Goal: Transaction & Acquisition: Purchase product/service

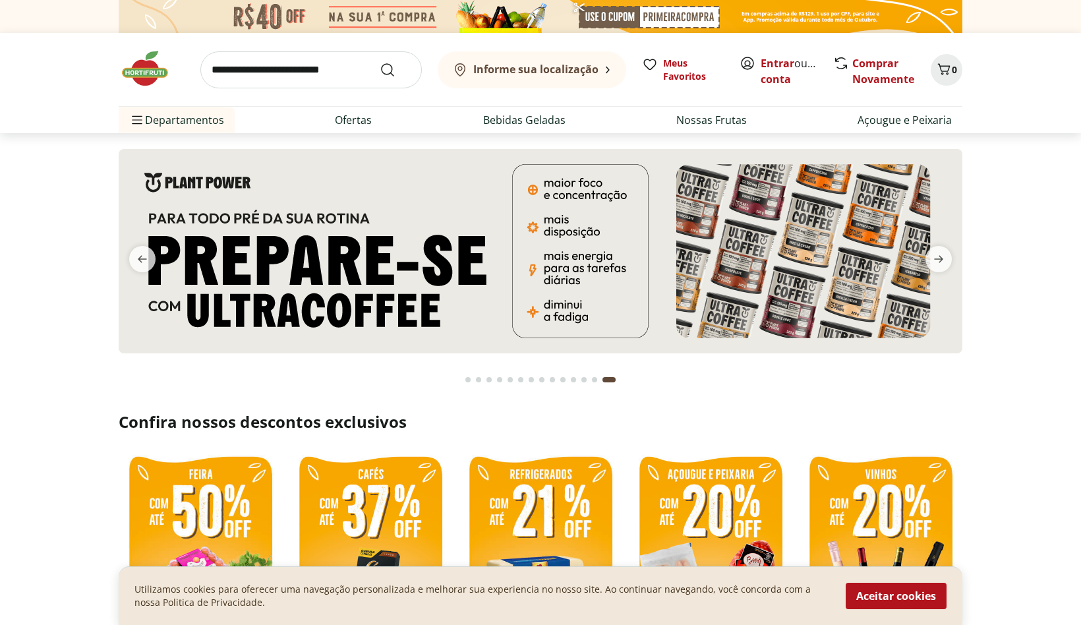
click at [786, 65] on link "Entrar" at bounding box center [778, 63] width 34 height 15
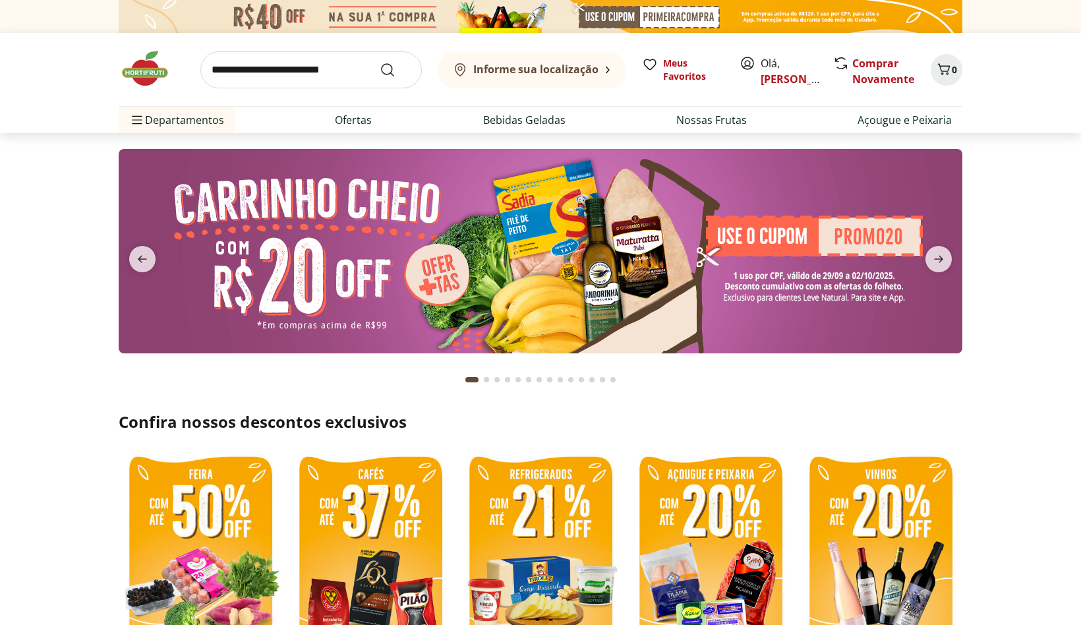
click at [760, 76] on div "Olá, Nelson" at bounding box center [780, 69] width 80 height 29
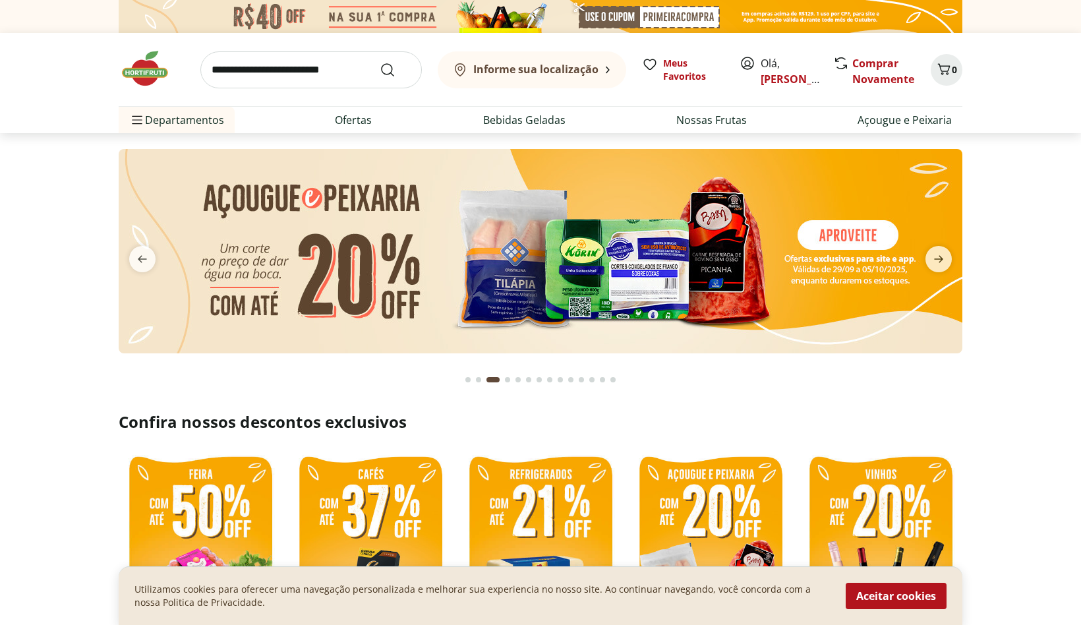
click at [773, 65] on span "Olá, Nelson" at bounding box center [790, 71] width 59 height 32
click at [782, 81] on link "[PERSON_NAME]" at bounding box center [804, 79] width 86 height 15
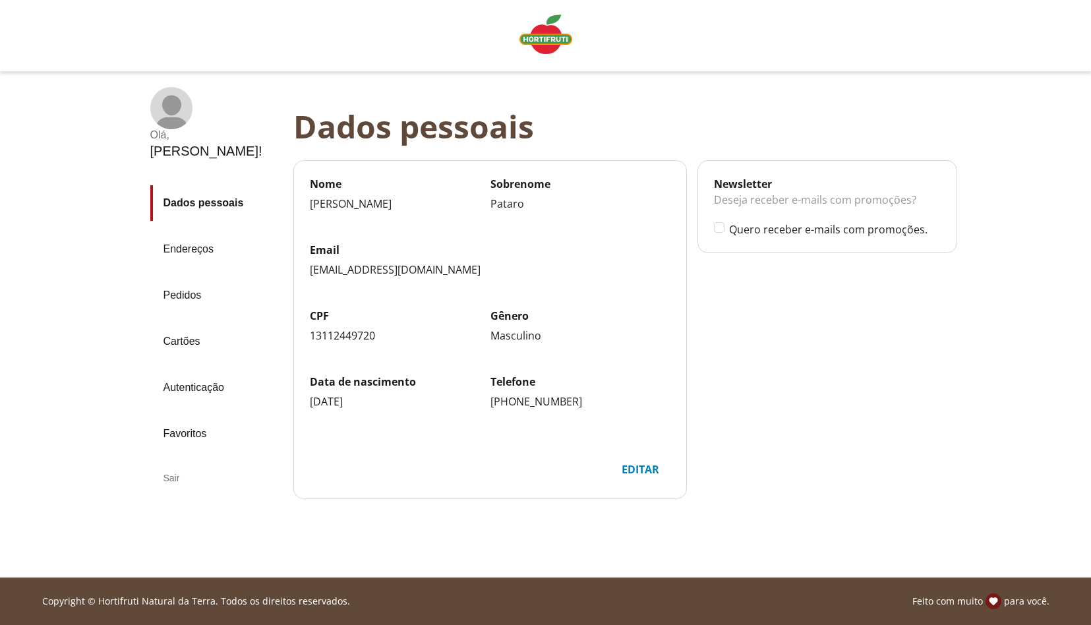
click at [191, 278] on link "Pedidos" at bounding box center [216, 296] width 132 height 36
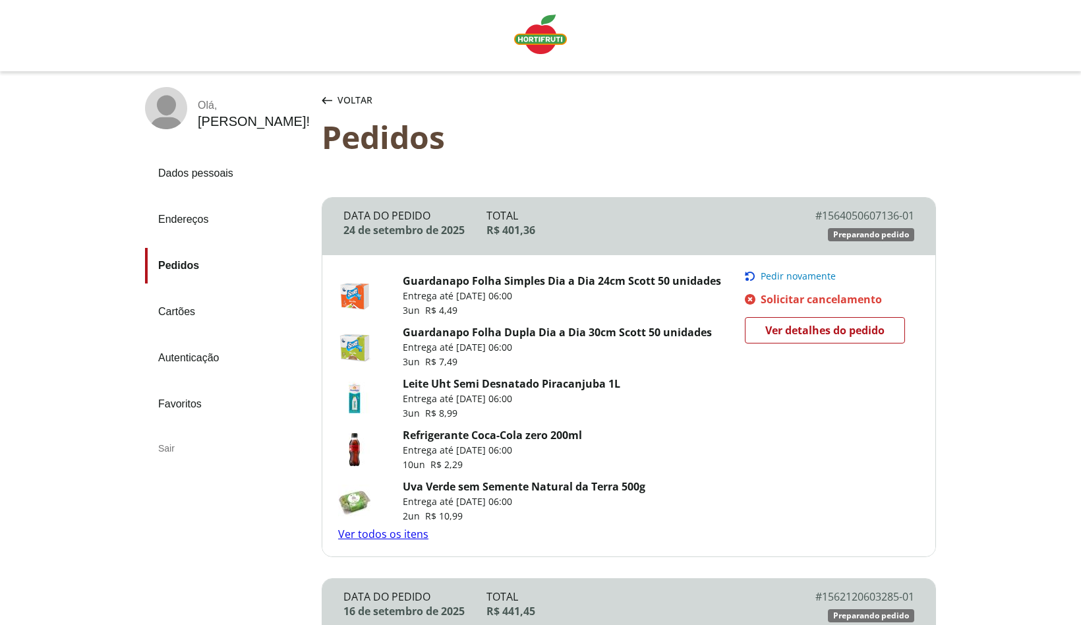
click at [806, 275] on span "Pedir novamente" at bounding box center [798, 276] width 75 height 11
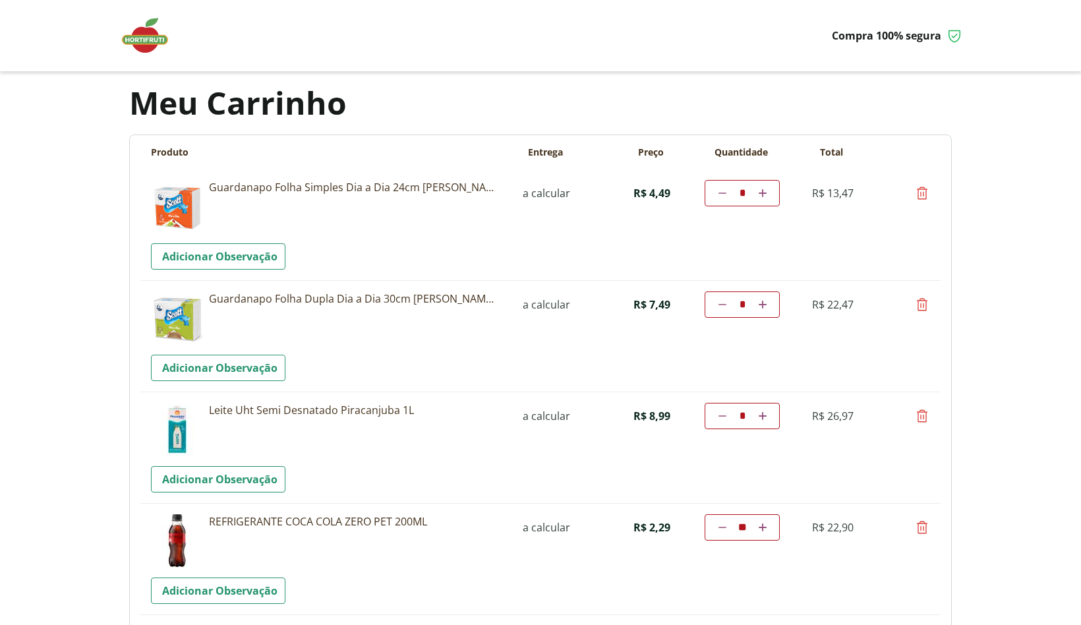
click at [922, 187] on icon at bounding box center [922, 193] width 16 height 16
type input "*"
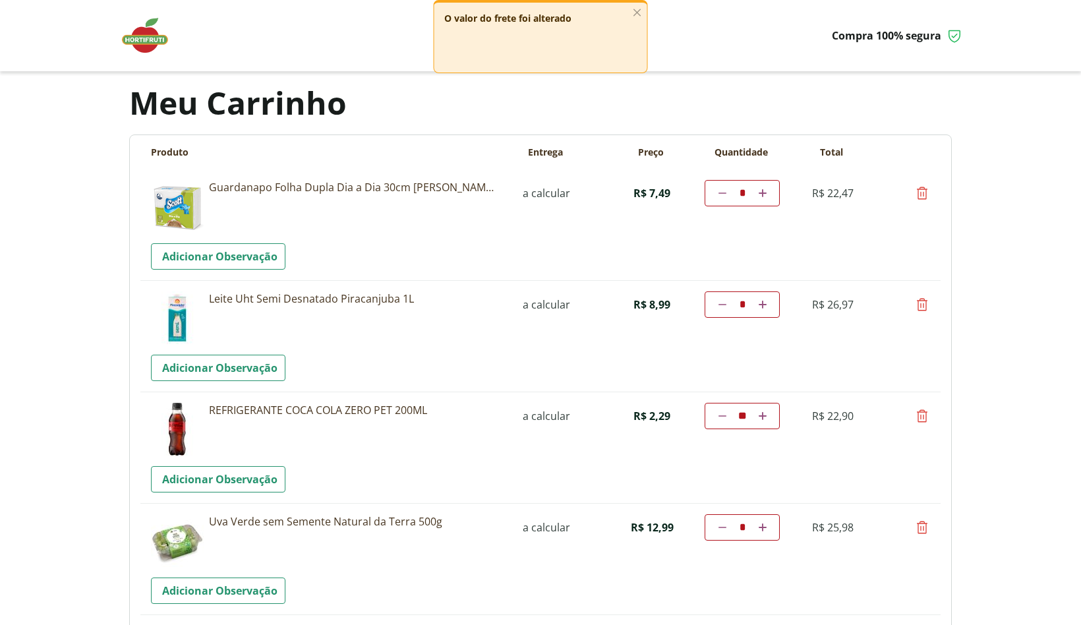
click at [925, 190] on icon at bounding box center [922, 193] width 16 height 16
type input "*"
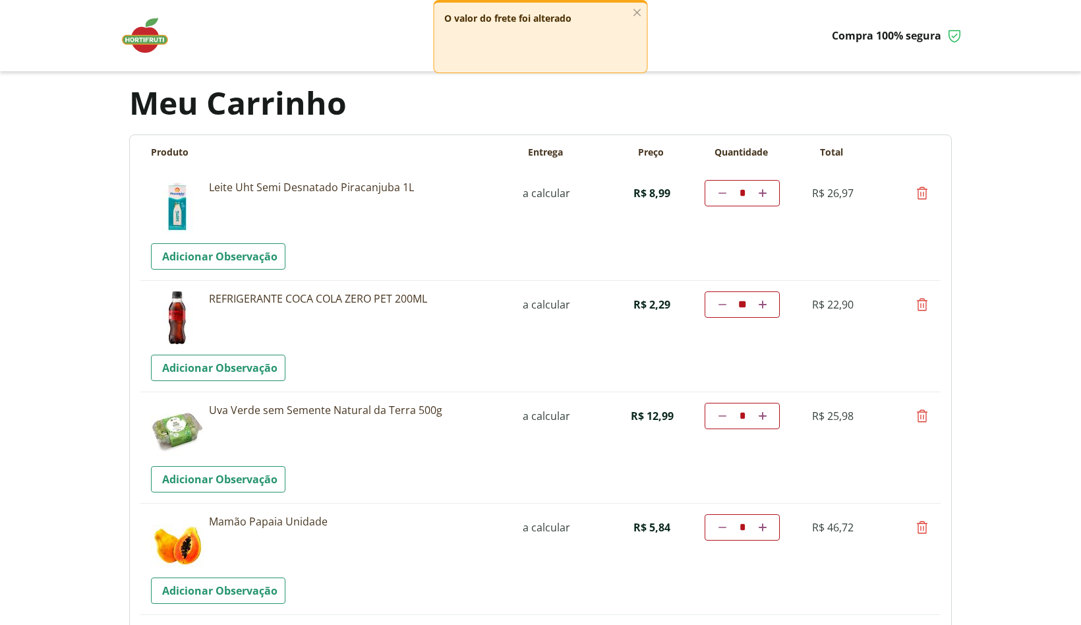
click at [724, 192] on icon at bounding box center [723, 193] width 8 height 8
type input "*"
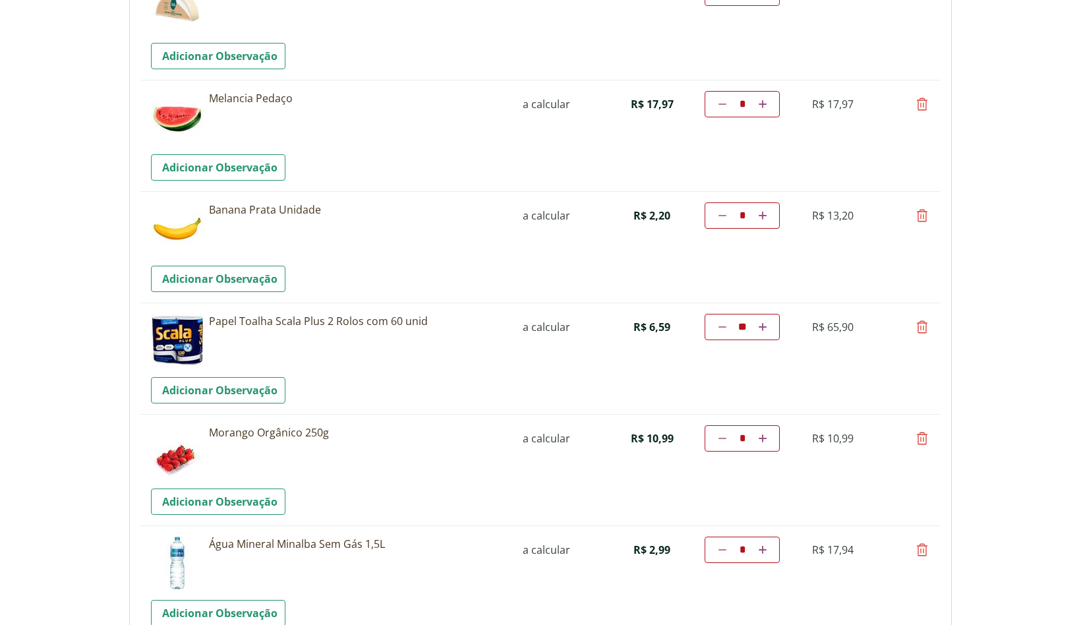
scroll to position [808, 0]
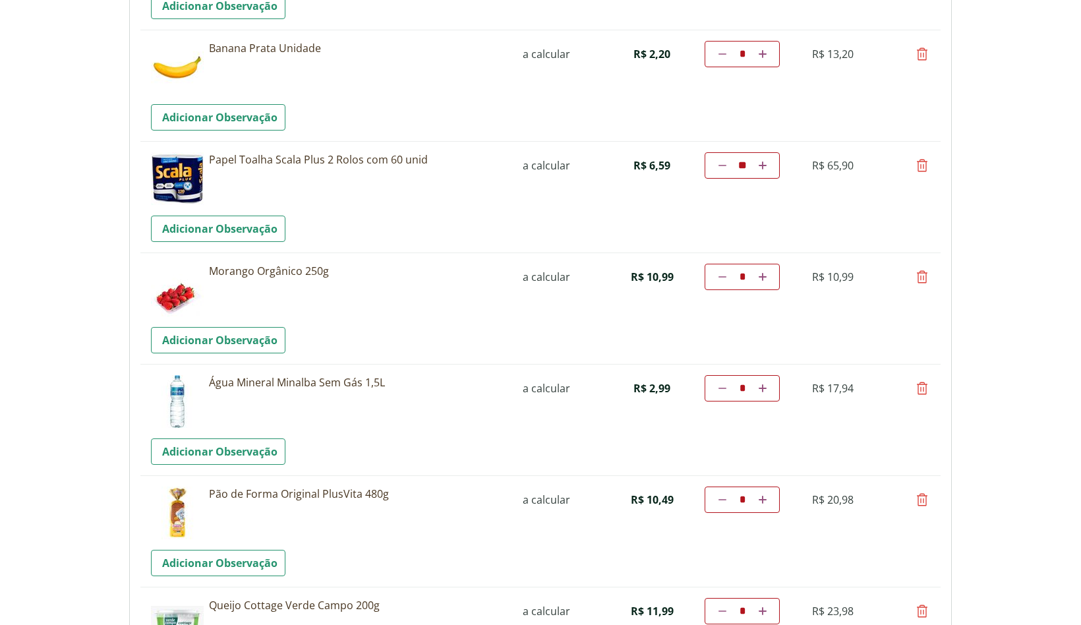
click at [722, 499] on icon at bounding box center [723, 500] width 8 height 8
type input "*"
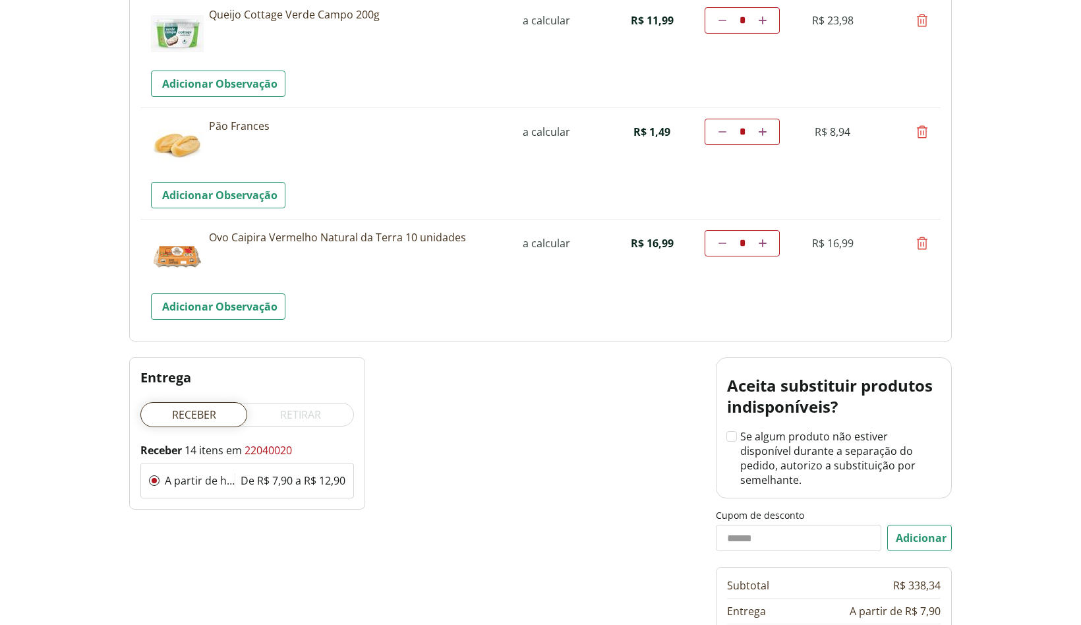
scroll to position [1560, 0]
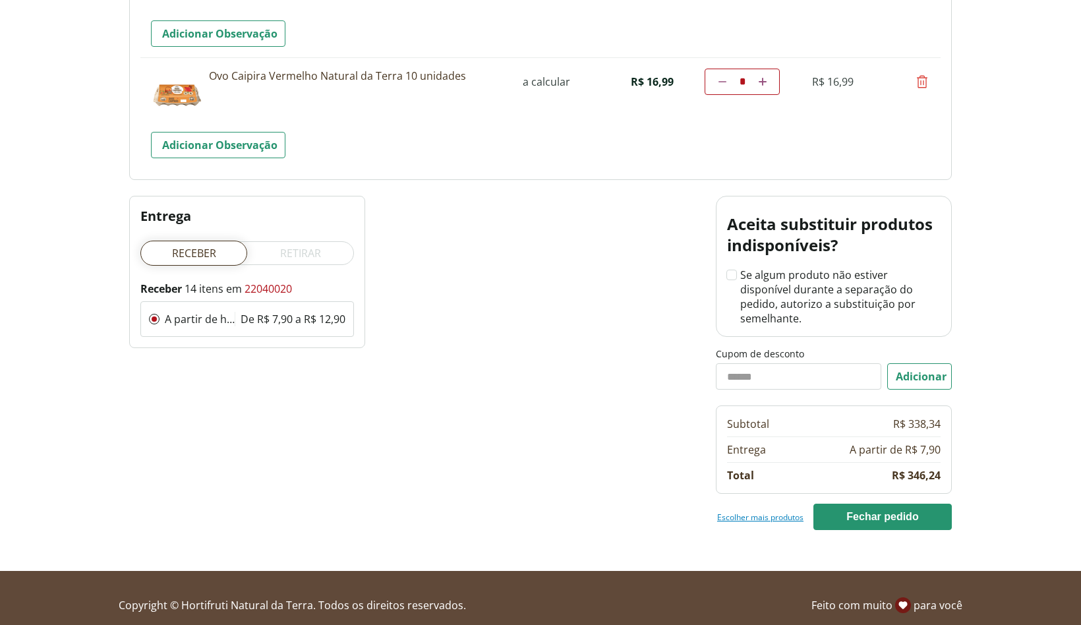
click at [771, 512] on link "Escolher mais produtos" at bounding box center [760, 517] width 86 height 11
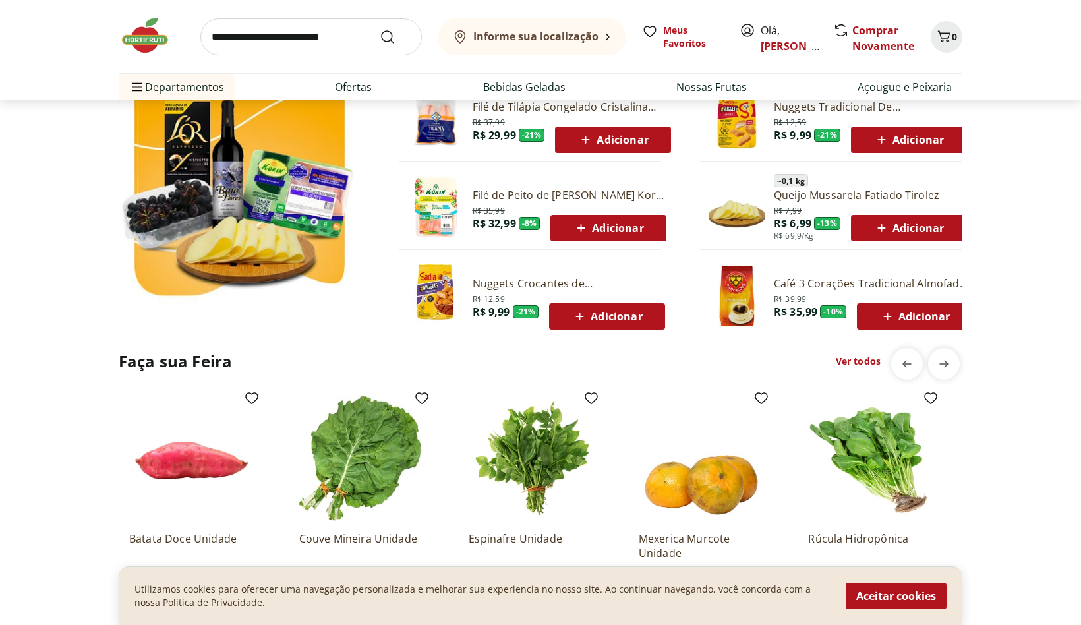
scroll to position [969, 0]
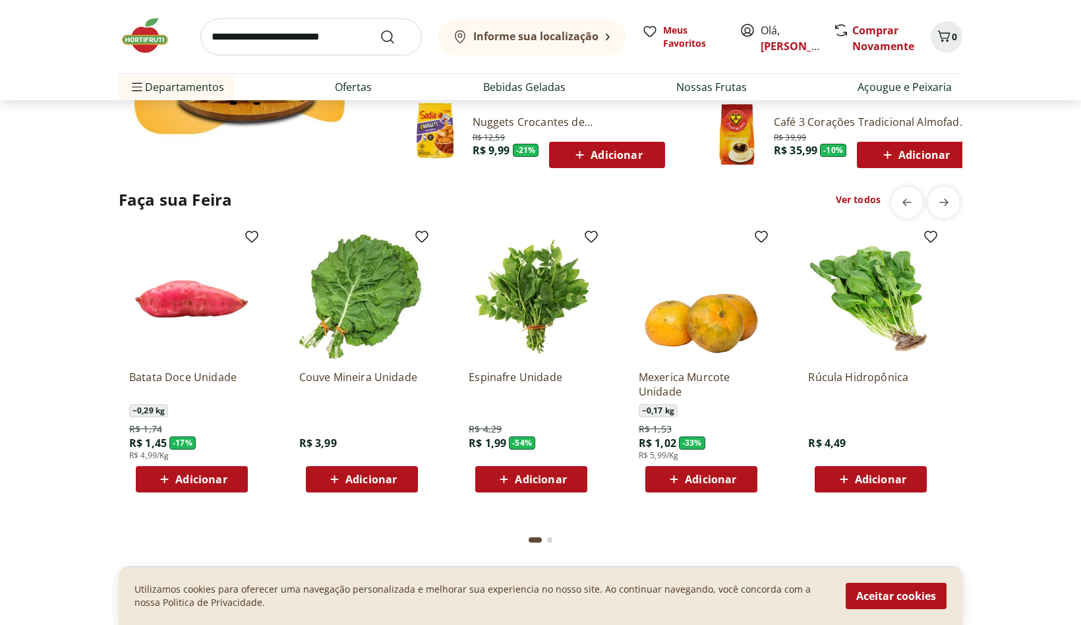
click at [552, 540] on button "Go to page 2 from fs-carousel" at bounding box center [549, 540] width 11 height 32
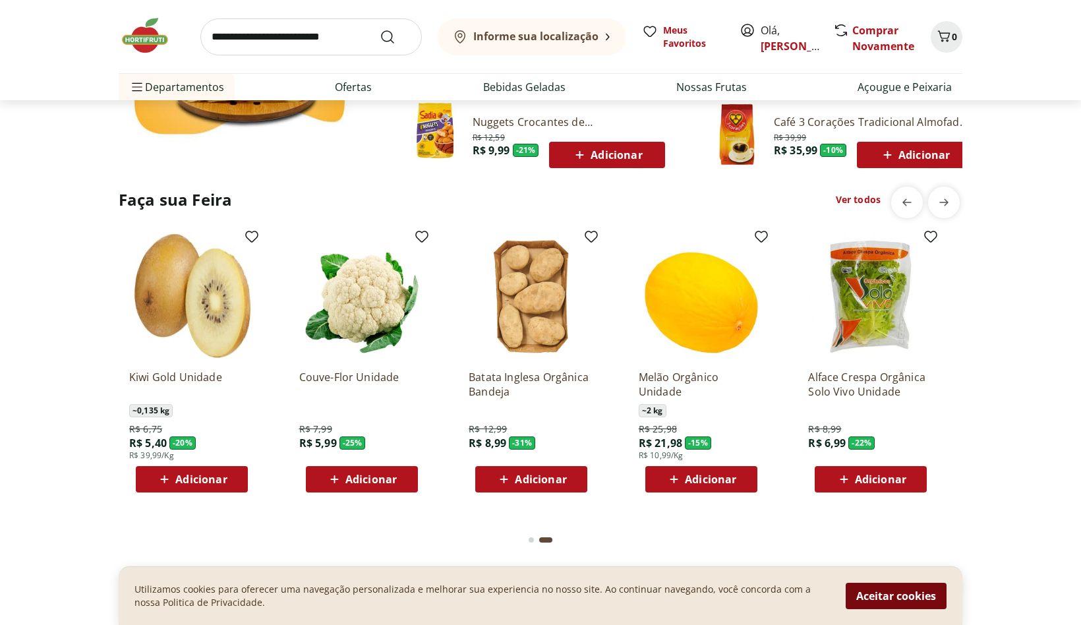
click at [890, 598] on button "Aceitar cookies" at bounding box center [896, 596] width 101 height 26
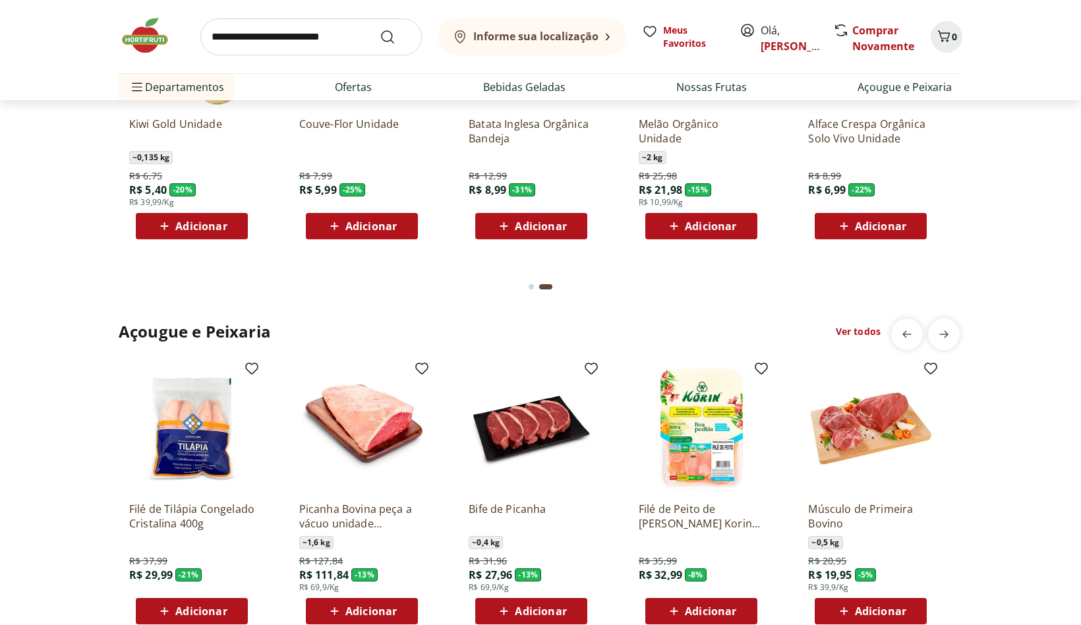
scroll to position [1061, 0]
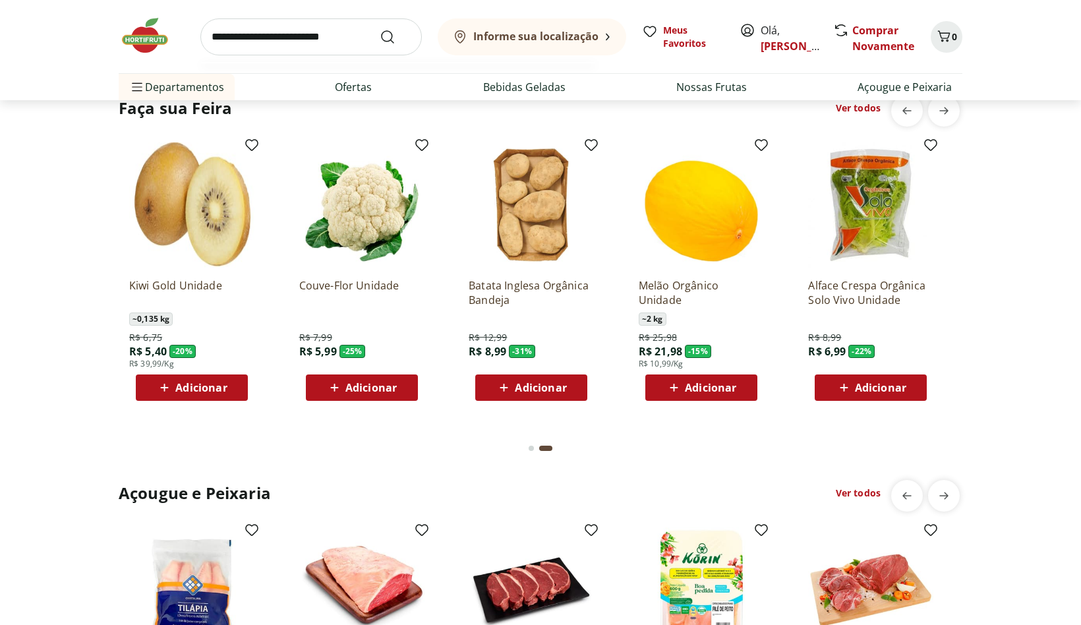
click at [212, 43] on input "search" at bounding box center [310, 36] width 221 height 37
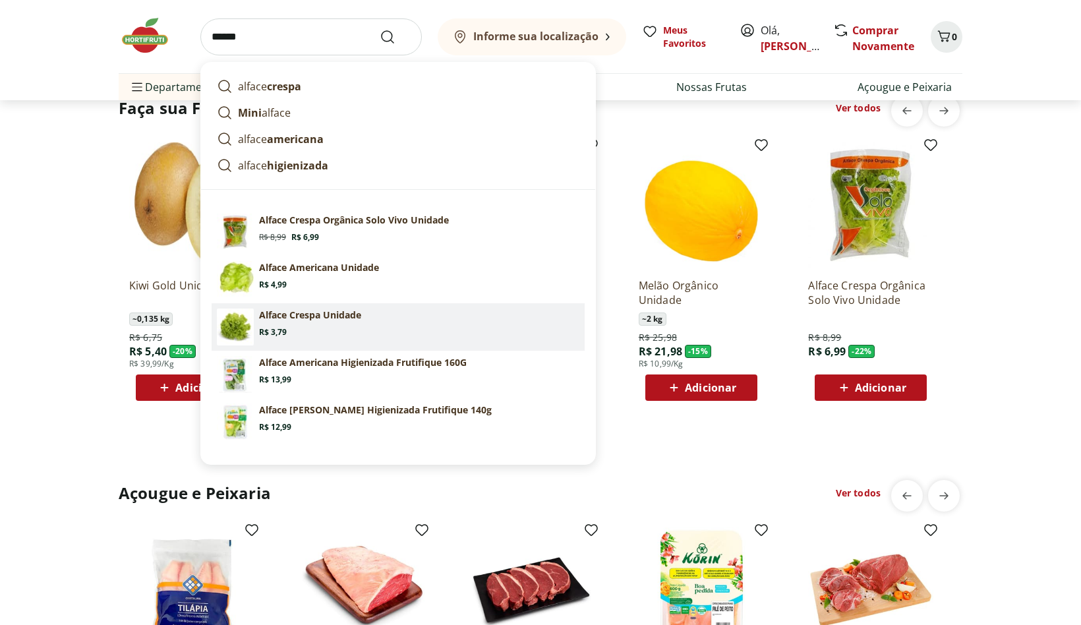
click at [309, 315] on p "Alface Crespa Unidade" at bounding box center [310, 315] width 102 height 13
type input "**********"
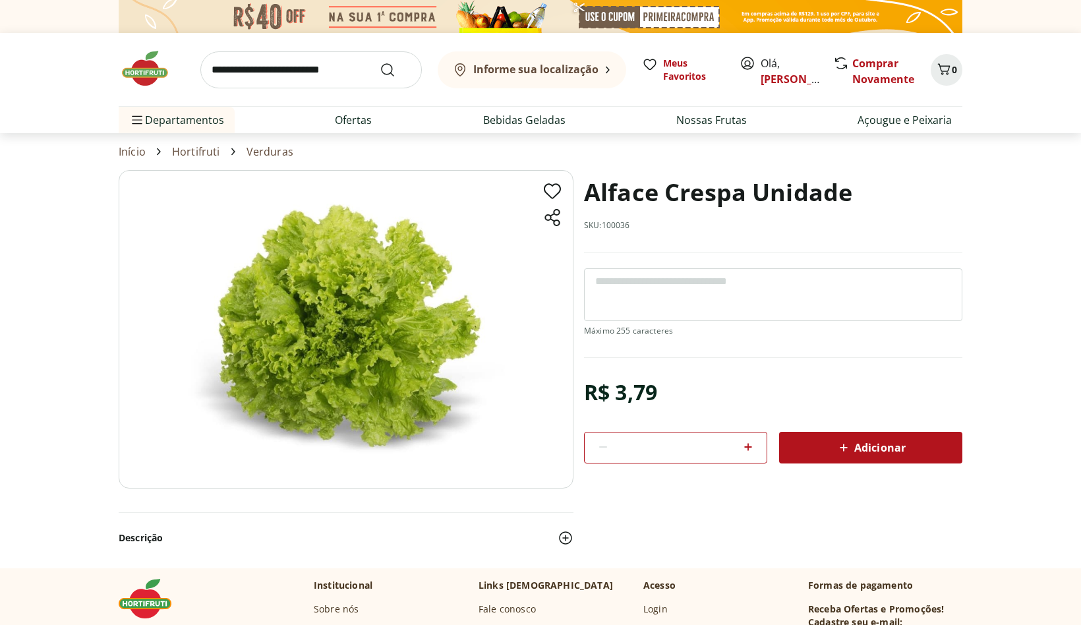
click at [867, 442] on span "Adicionar" at bounding box center [871, 448] width 70 height 16
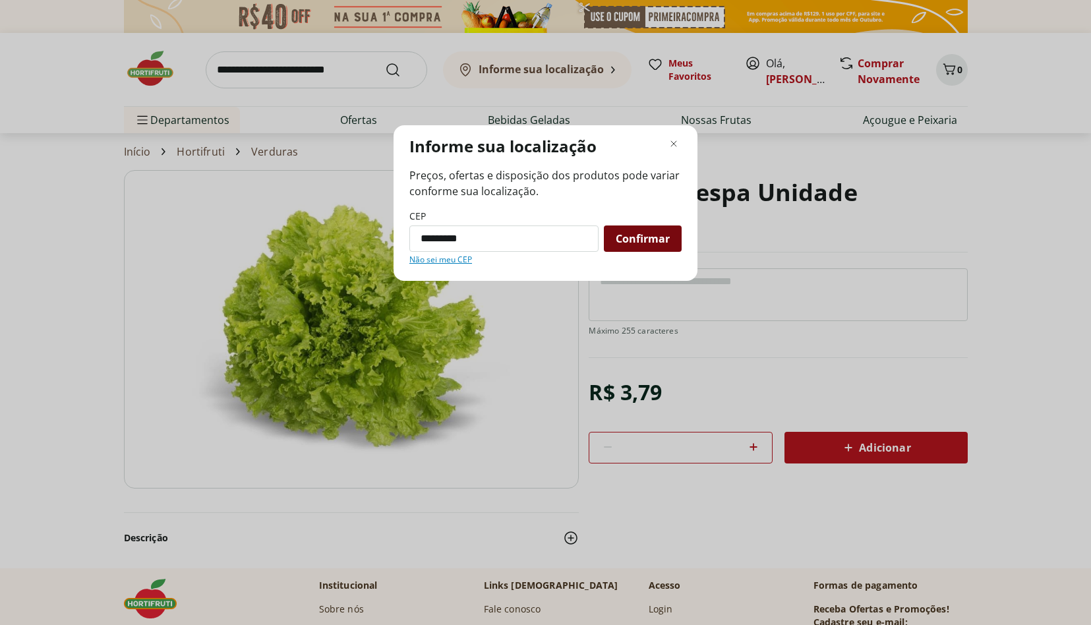
type input "*********"
click at [641, 239] on span "Confirmar" at bounding box center [643, 238] width 54 height 11
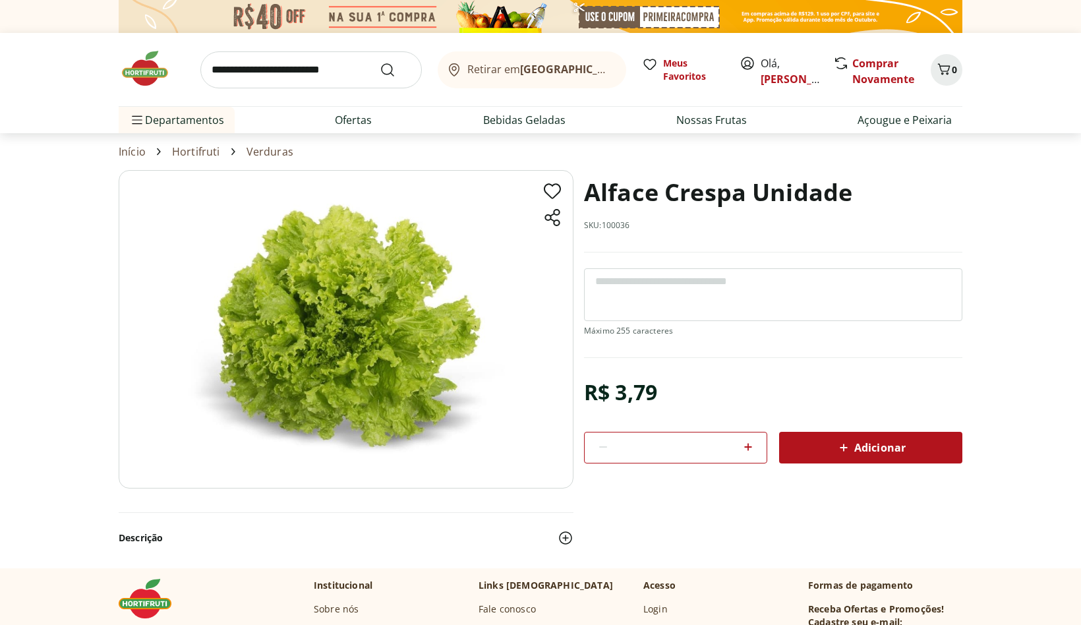
click at [873, 446] on span "Adicionar" at bounding box center [871, 448] width 70 height 16
click at [214, 71] on input "search" at bounding box center [310, 69] width 221 height 37
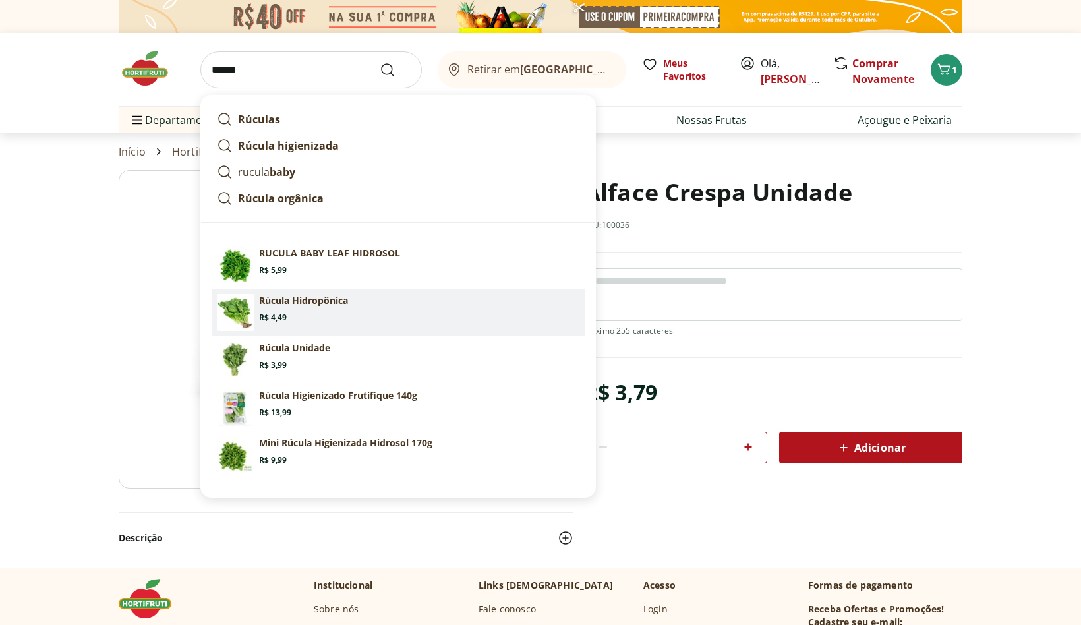
click at [301, 302] on p "Rúcula Hidropônica" at bounding box center [303, 300] width 89 height 13
type input "**********"
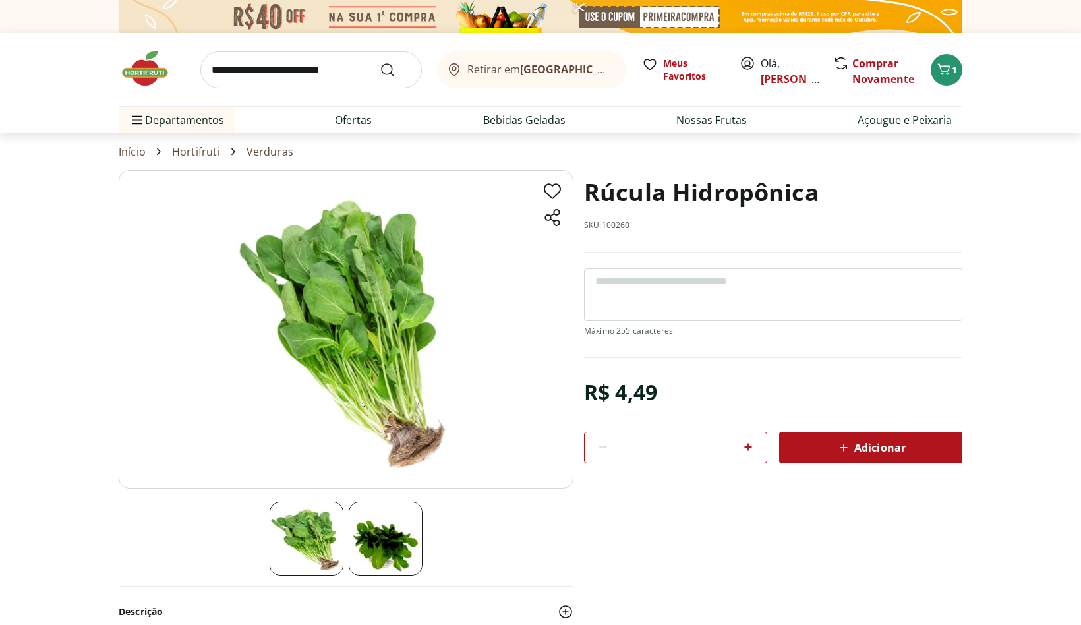
click at [883, 448] on span "Adicionar" at bounding box center [871, 448] width 70 height 16
click at [224, 72] on input "search" at bounding box center [310, 69] width 221 height 37
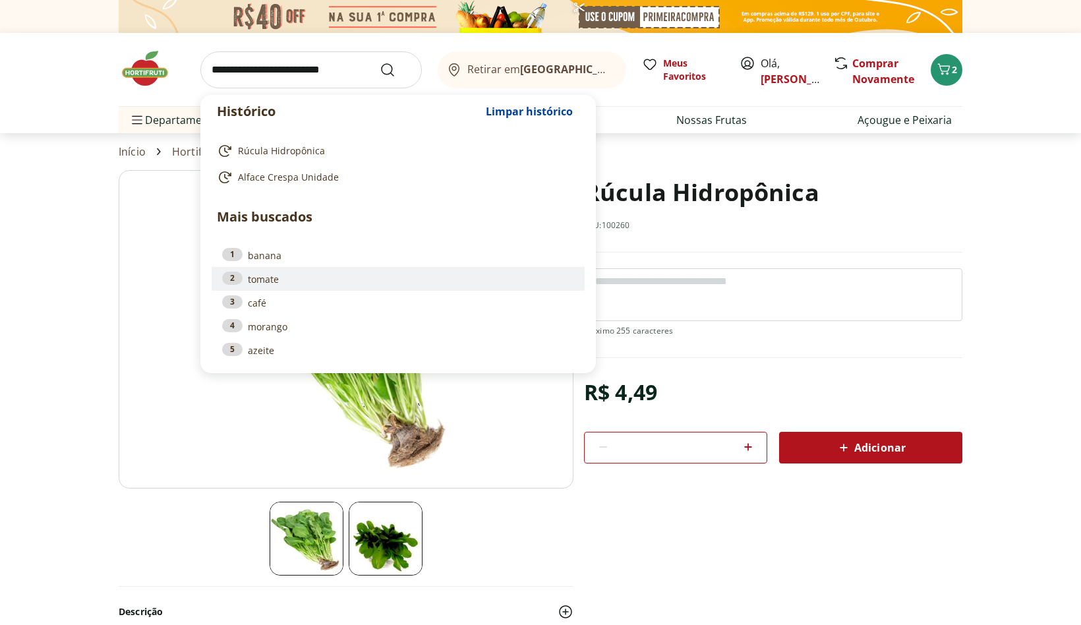
click at [279, 281] on link "2 tomate" at bounding box center [398, 279] width 352 height 15
type input "******"
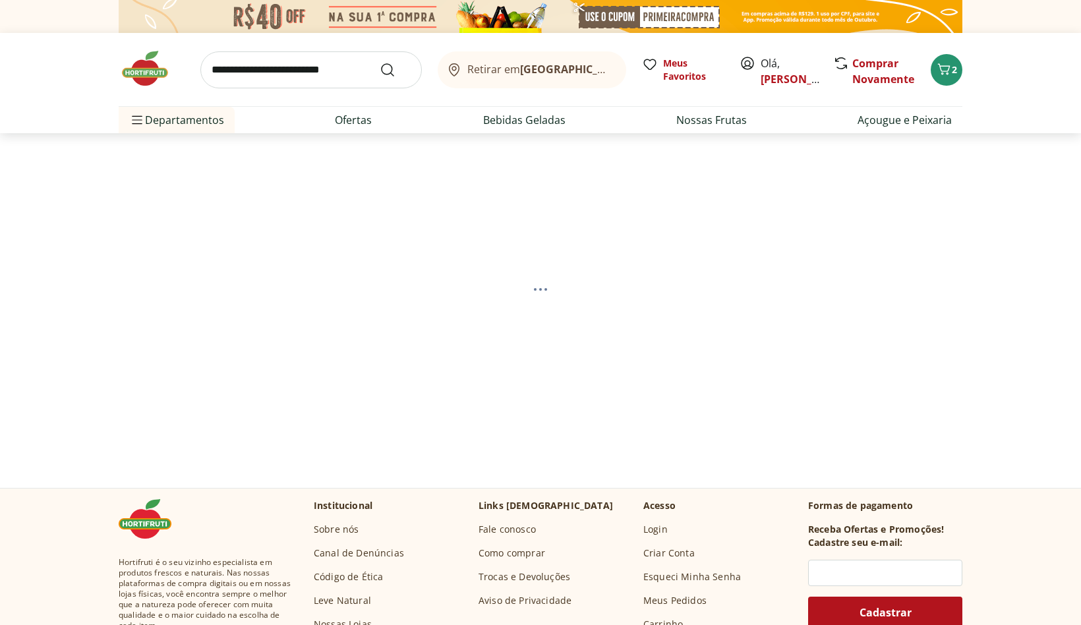
select select "**********"
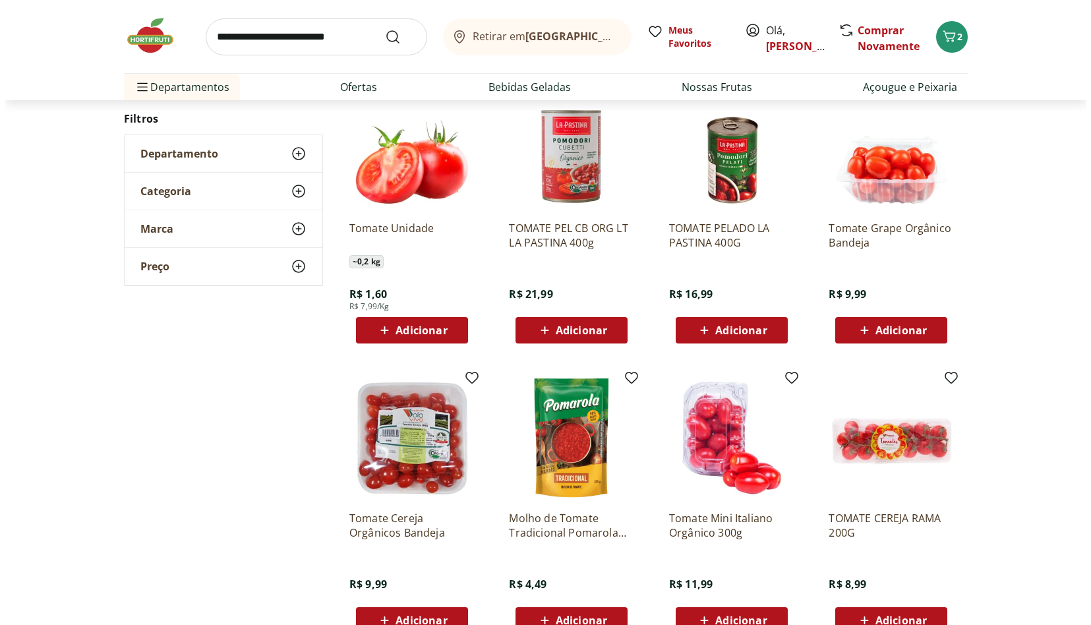
scroll to position [323, 0]
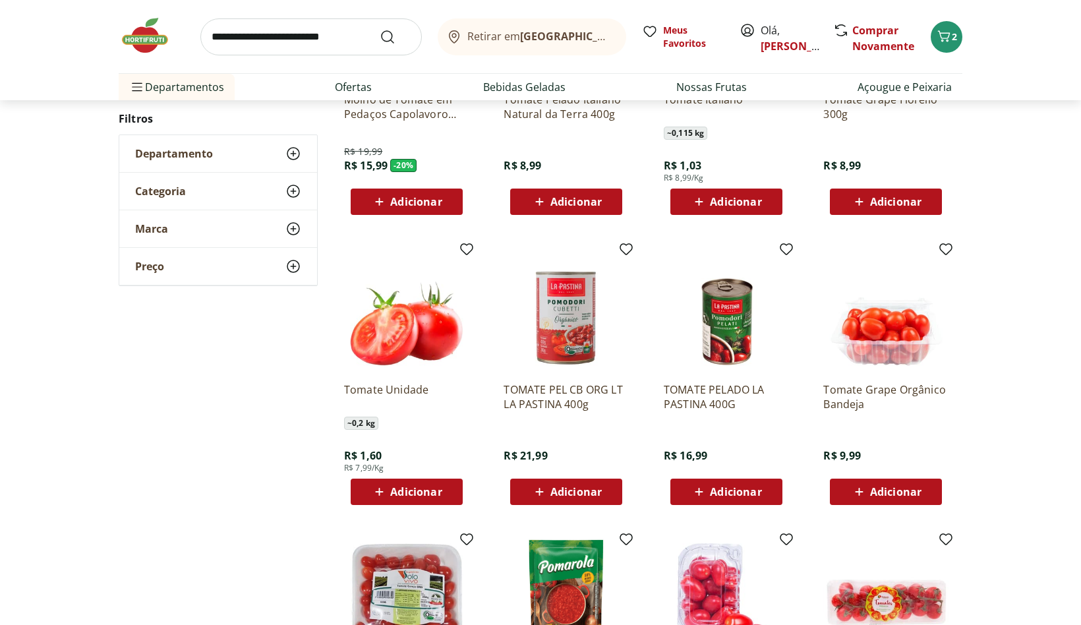
click at [398, 487] on span "Adicionar" at bounding box center [415, 491] width 51 height 11
click at [442, 490] on icon at bounding box center [444, 491] width 16 height 16
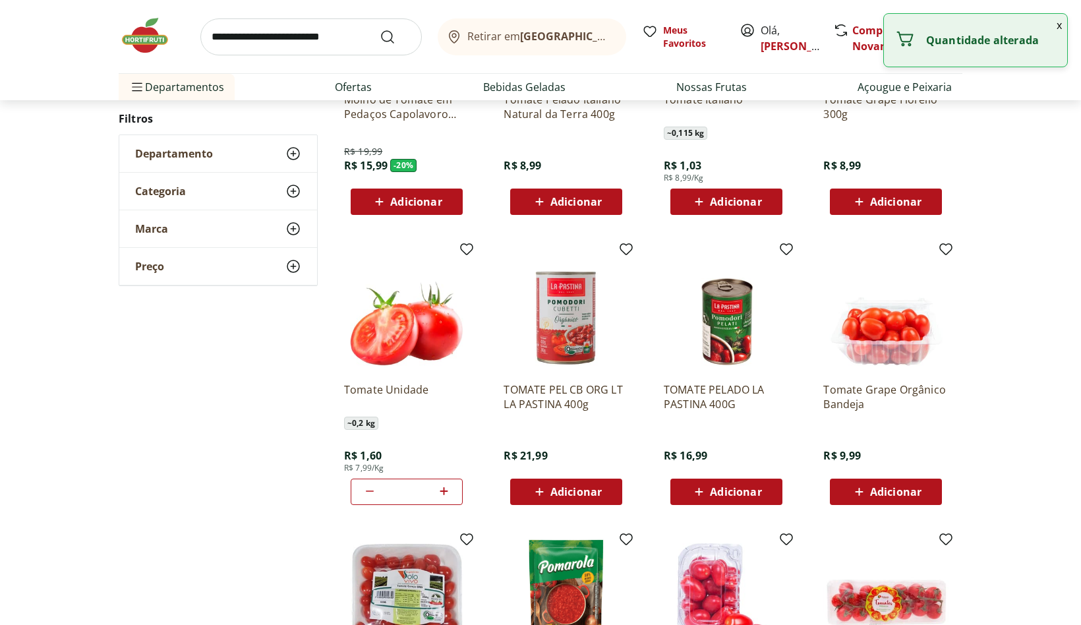
click at [442, 490] on icon at bounding box center [444, 491] width 16 height 16
type input "*"
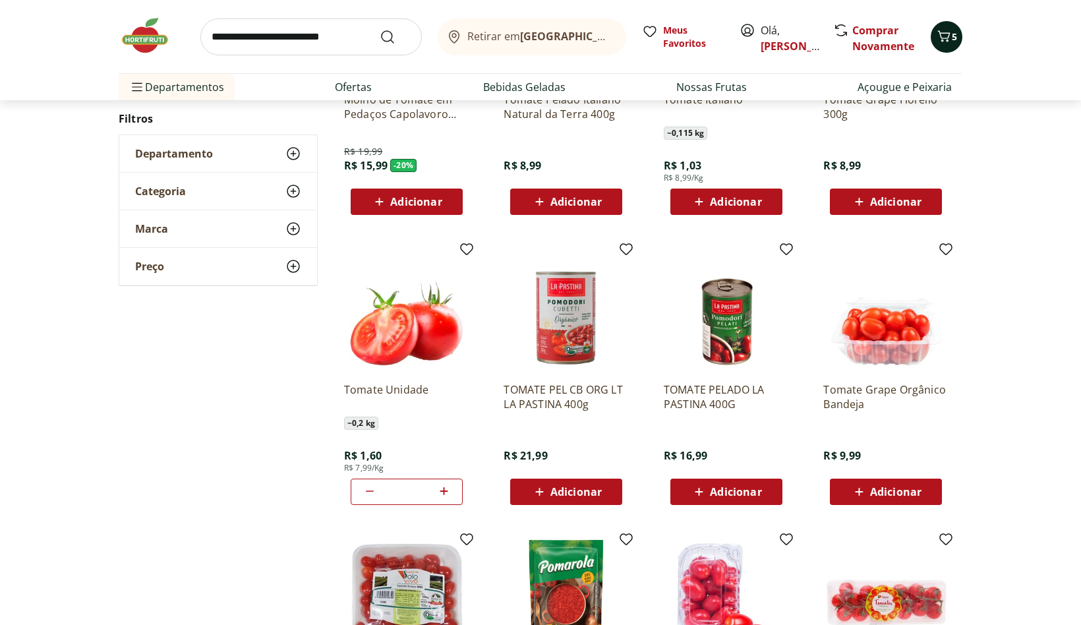
click at [949, 37] on icon "Carrinho" at bounding box center [944, 36] width 16 height 16
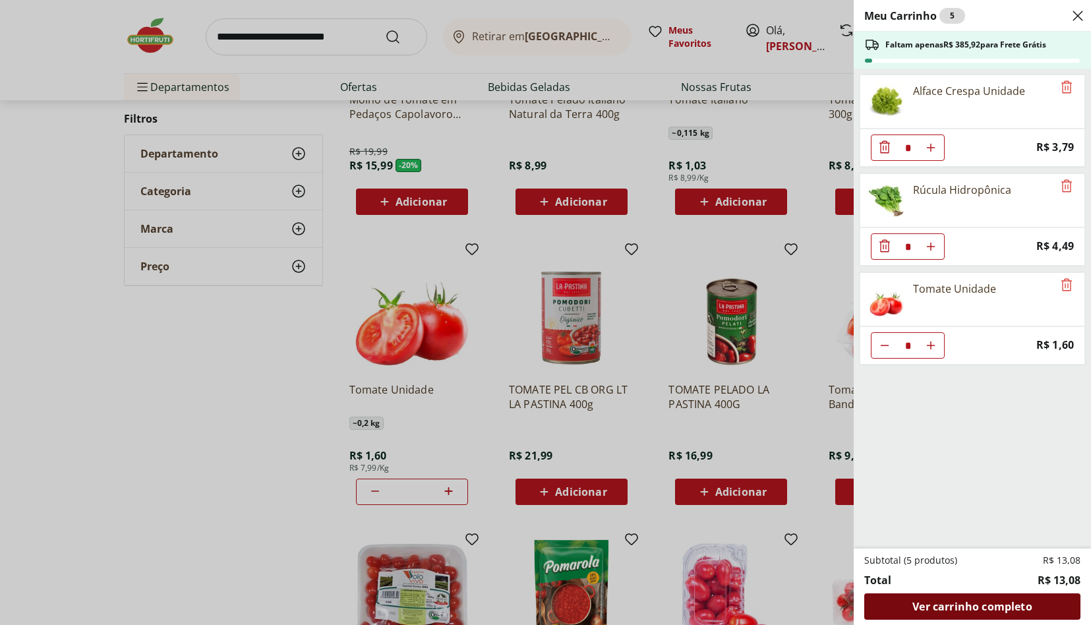
click at [987, 602] on span "Ver carrinho completo" at bounding box center [971, 606] width 119 height 11
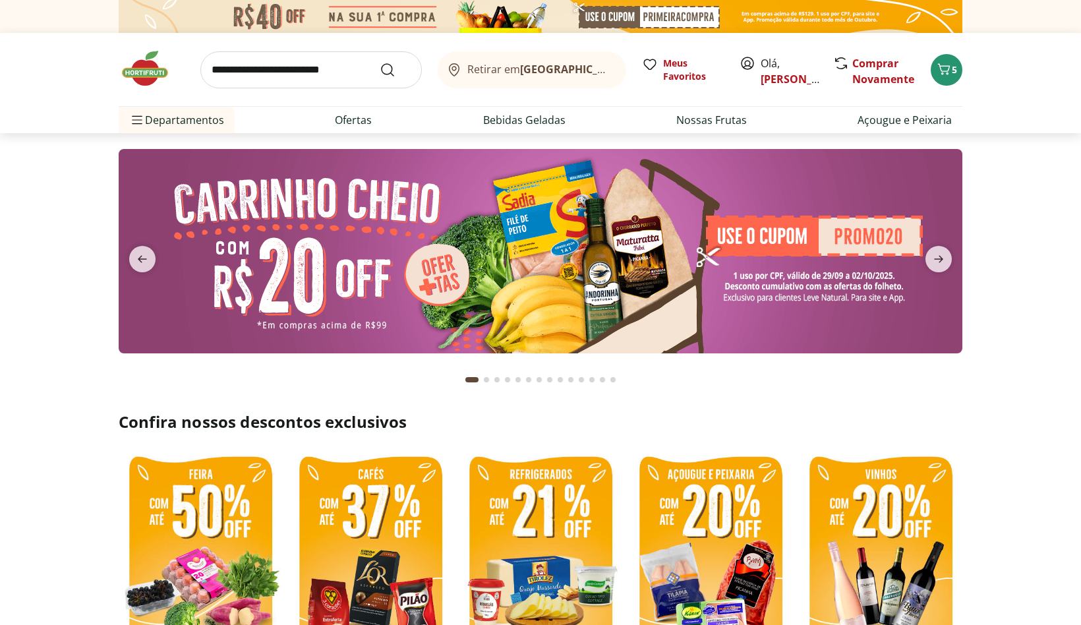
click at [213, 75] on input "search" at bounding box center [310, 69] width 221 height 37
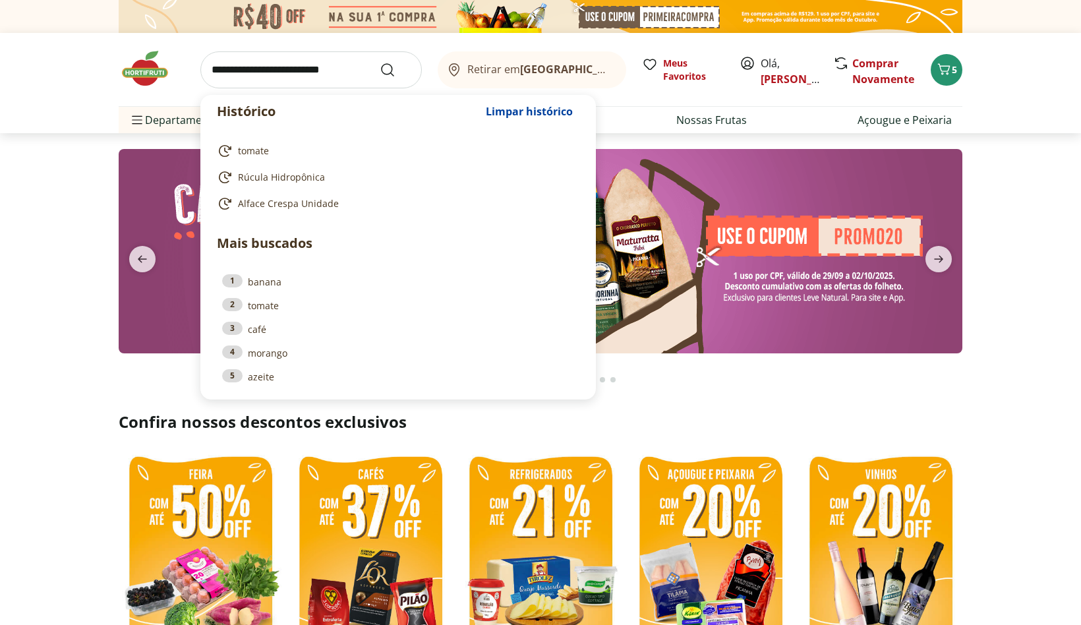
type input "*"
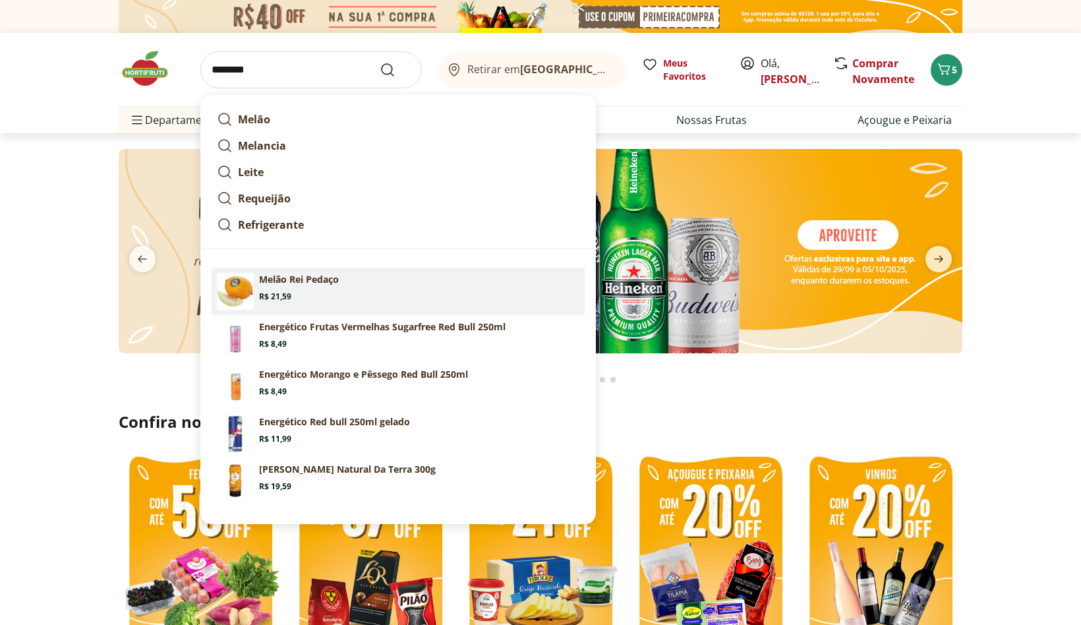
click at [318, 284] on p "Melão Rei Pedaço" at bounding box center [299, 279] width 80 height 13
type input "**********"
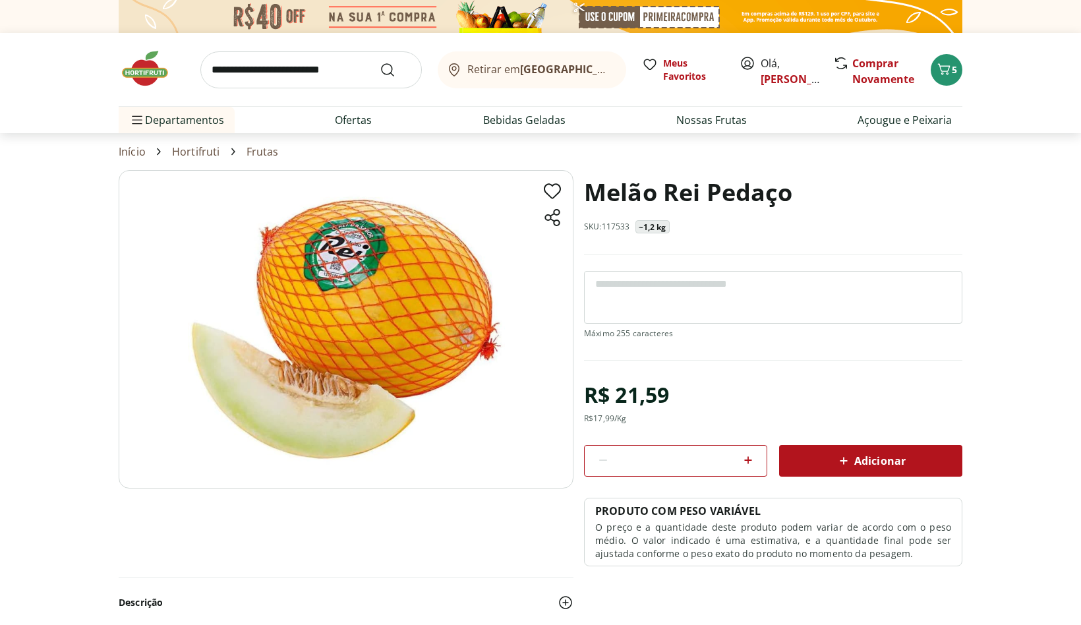
click at [873, 457] on span "Adicionar" at bounding box center [871, 461] width 70 height 16
click at [875, 74] on link "Comprar Novamente" at bounding box center [883, 71] width 62 height 30
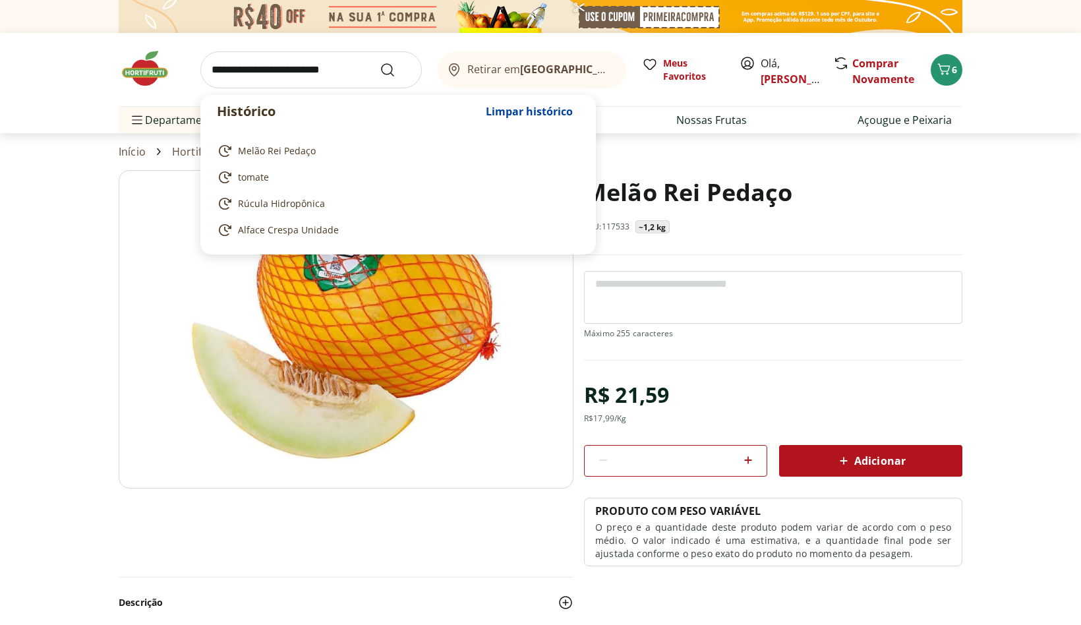
click at [217, 70] on input "search" at bounding box center [310, 69] width 221 height 37
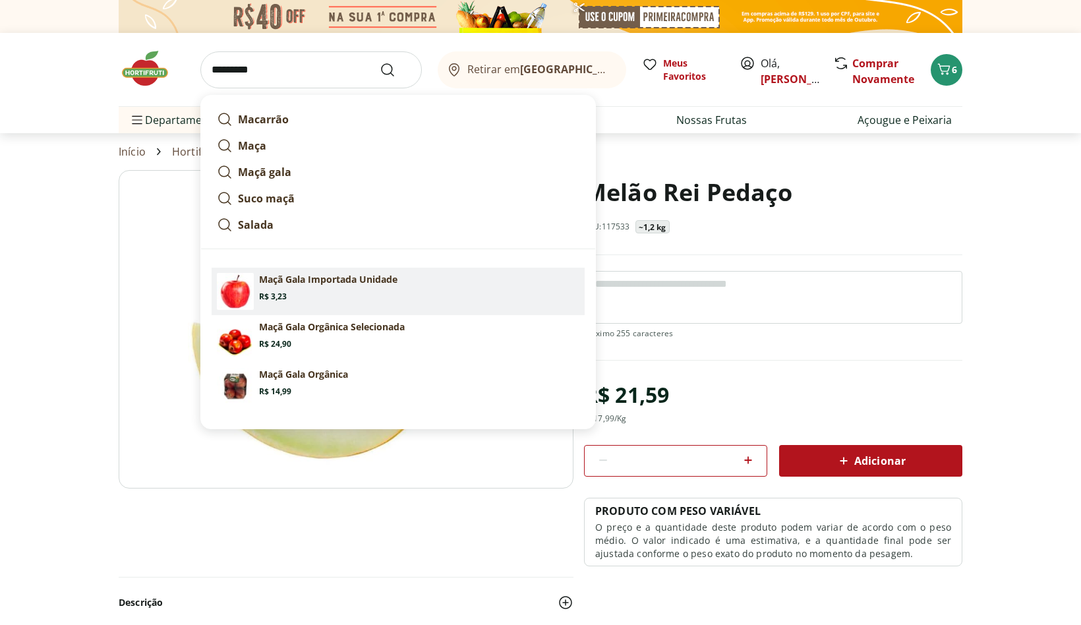
click at [332, 281] on p "Maçã Gala Importada Unidade" at bounding box center [328, 279] width 138 height 13
type input "**********"
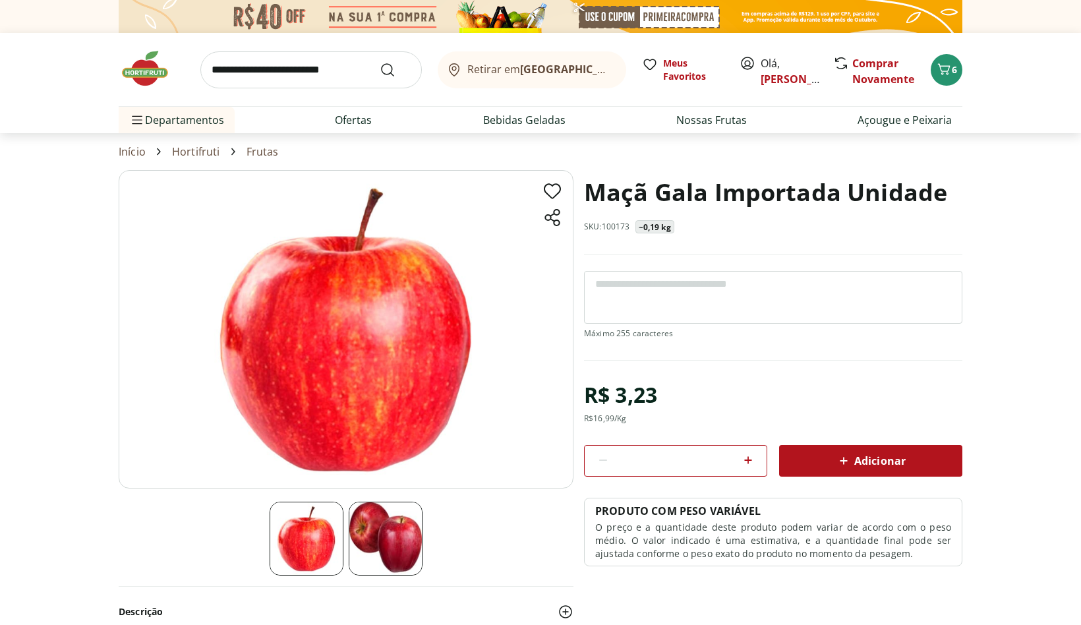
click at [747, 459] on icon at bounding box center [748, 460] width 8 height 8
click at [747, 461] on icon at bounding box center [748, 460] width 16 height 16
type input "*"
click at [895, 460] on span "Adicionar" at bounding box center [871, 461] width 70 height 16
click at [946, 67] on icon "Carrinho" at bounding box center [944, 69] width 16 height 16
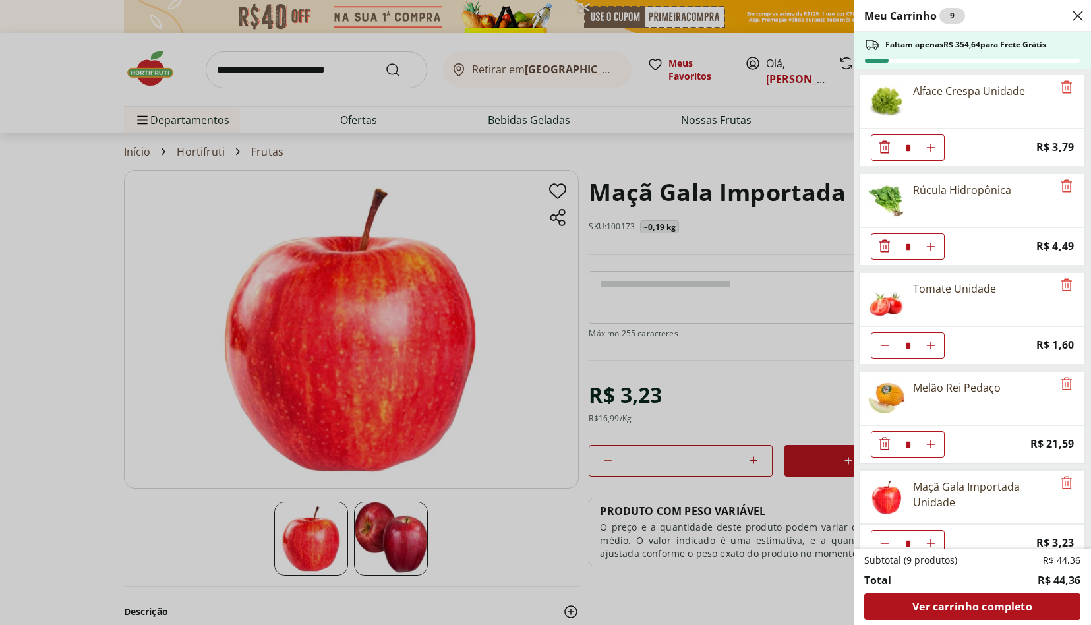
click at [914, 18] on h2 "Meu Carrinho 9" at bounding box center [914, 16] width 101 height 16
click at [977, 606] on span "Ver carrinho completo" at bounding box center [971, 606] width 119 height 11
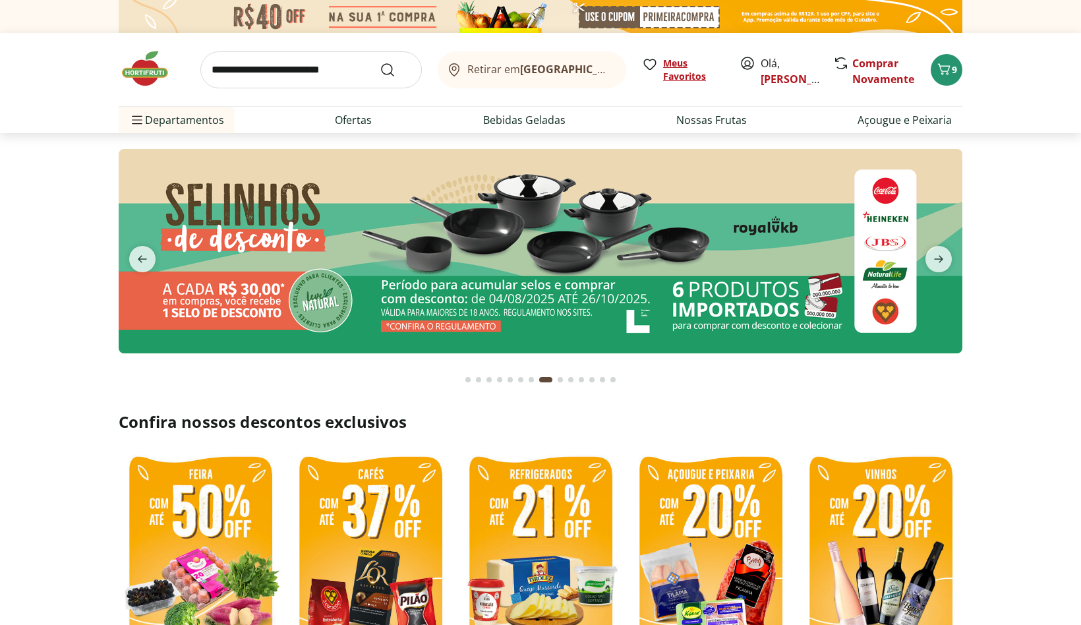
click at [694, 73] on span "Meus Favoritos" at bounding box center [693, 70] width 61 height 26
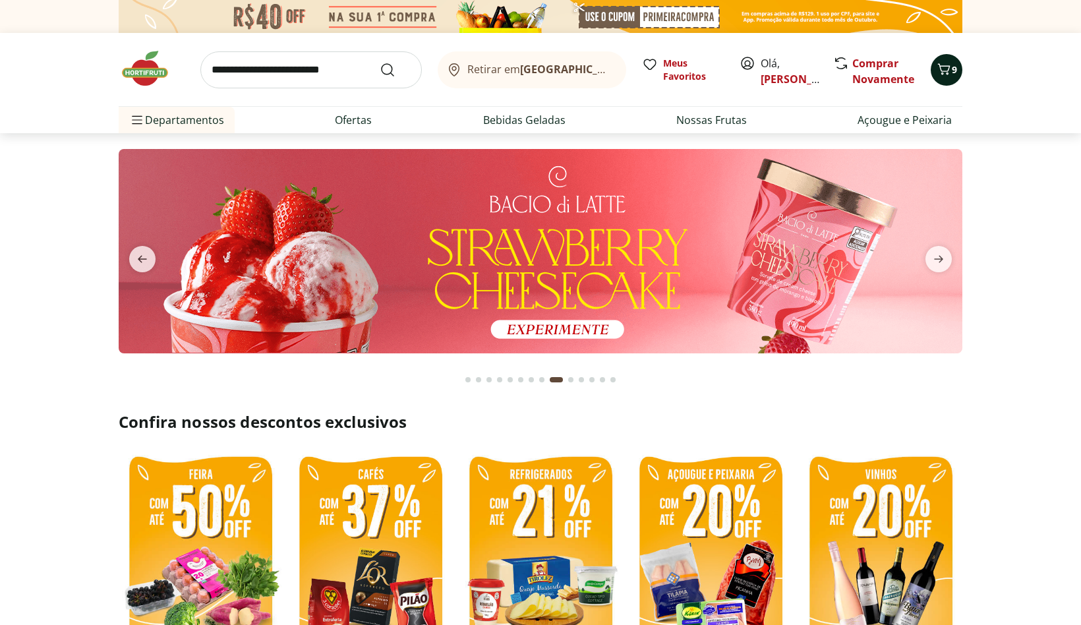
click at [945, 73] on div "Retirar em Rio de Janeiro/RJ Meus Favoritos Olá, Nelson Comprar Novamente 9" at bounding box center [541, 69] width 844 height 73
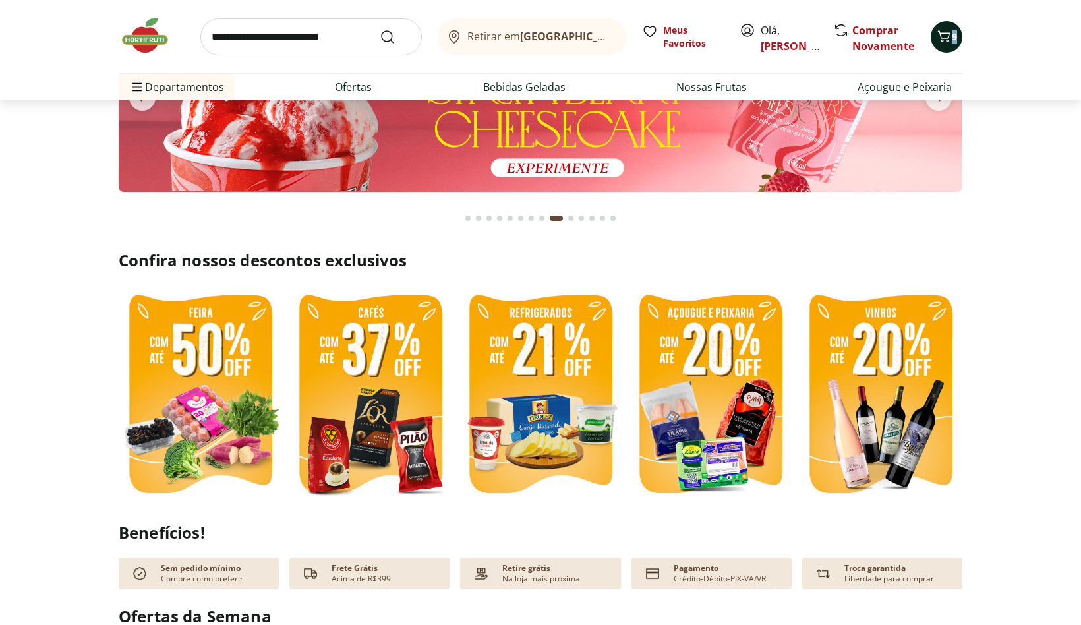
click at [945, 73] on div "Retirar em Rio de Janeiro/RJ Meus Favoritos Olá, Nelson Comprar Novamente 9" at bounding box center [541, 36] width 844 height 73
click at [785, 44] on link "[PERSON_NAME]" at bounding box center [804, 46] width 86 height 15
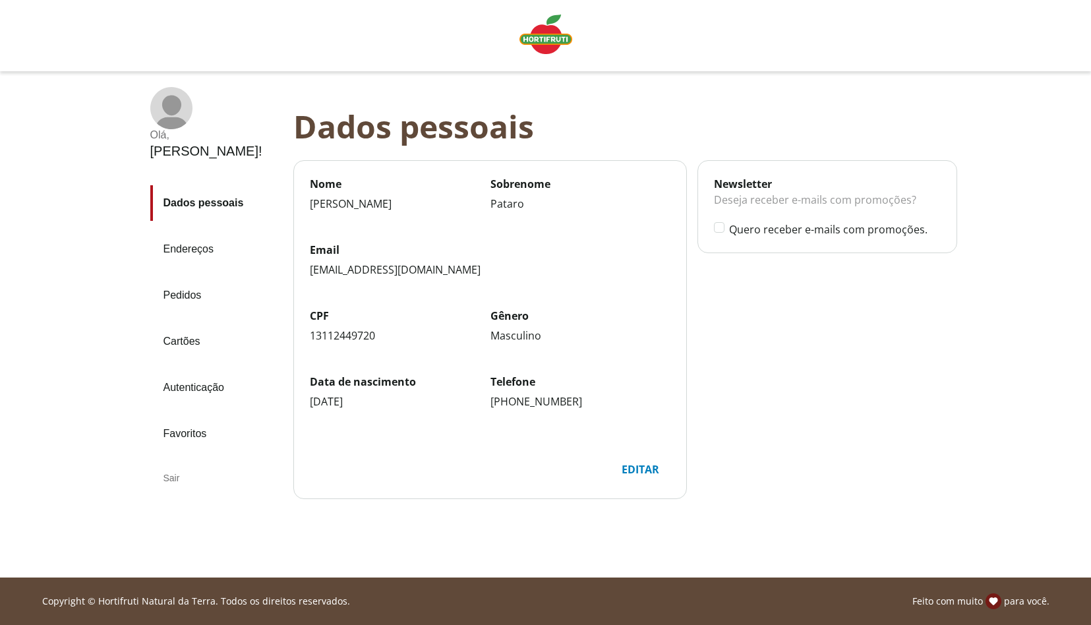
click at [197, 278] on link "Pedidos" at bounding box center [216, 296] width 132 height 36
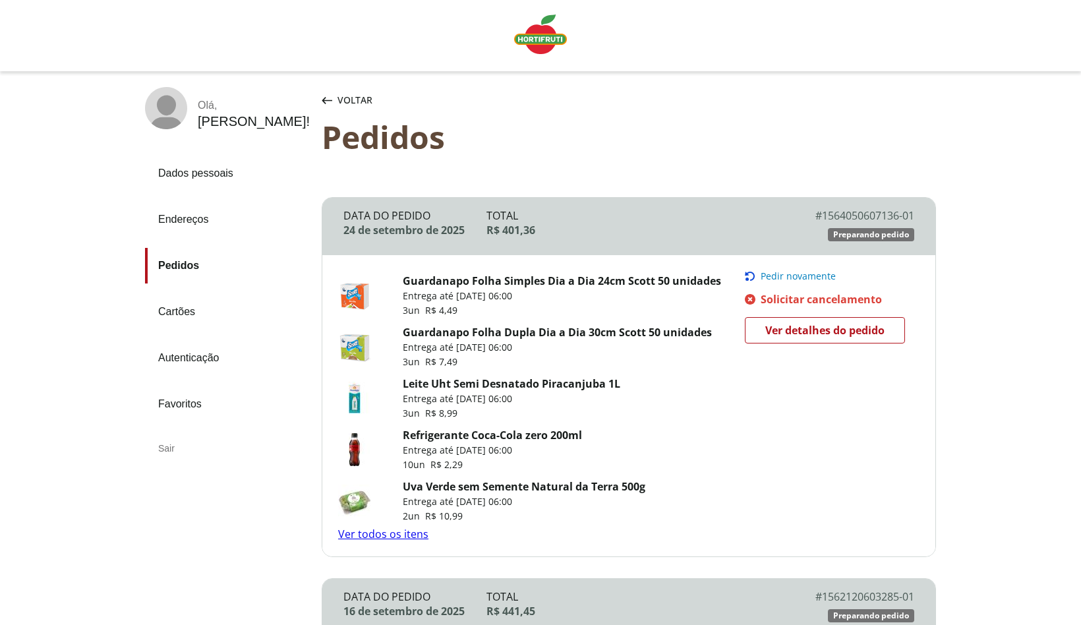
click at [877, 235] on span "Preparando pedido" at bounding box center [871, 234] width 76 height 11
click at [846, 330] on span "Ver detalhes do pedido" at bounding box center [824, 330] width 119 height 20
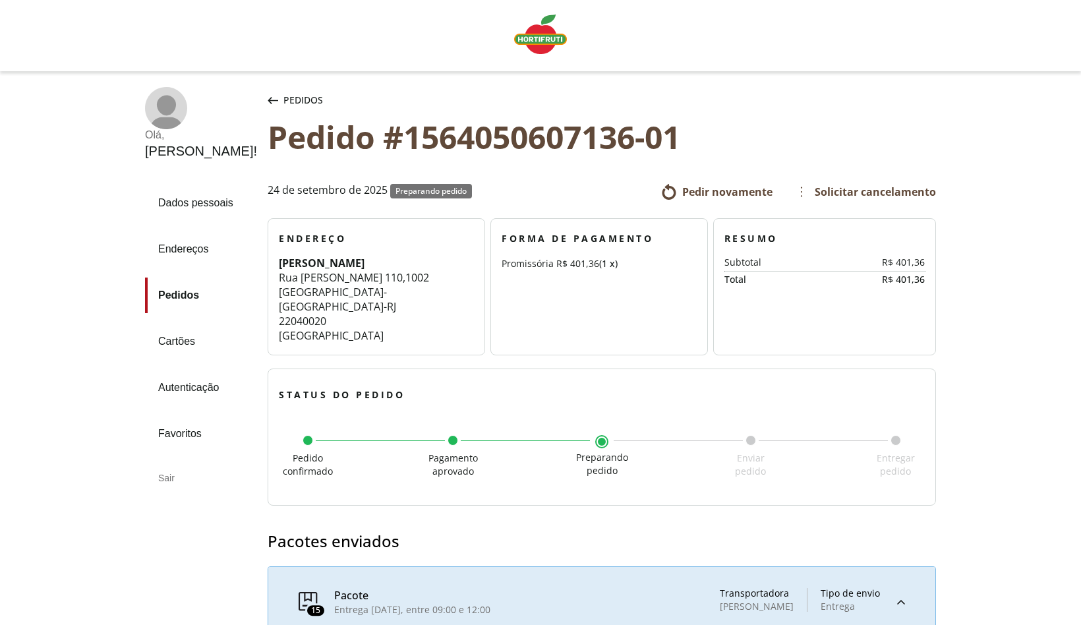
click at [597, 441] on div at bounding box center [602, 441] width 11 height 11
click at [746, 192] on span "Pedir novamente" at bounding box center [727, 192] width 90 height 15
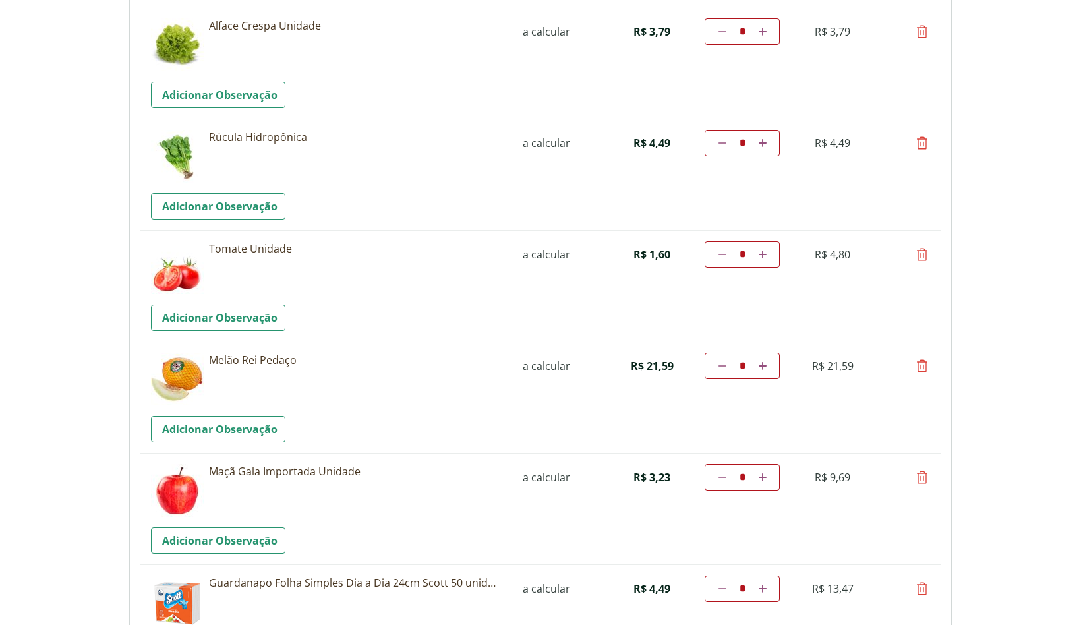
scroll to position [323, 0]
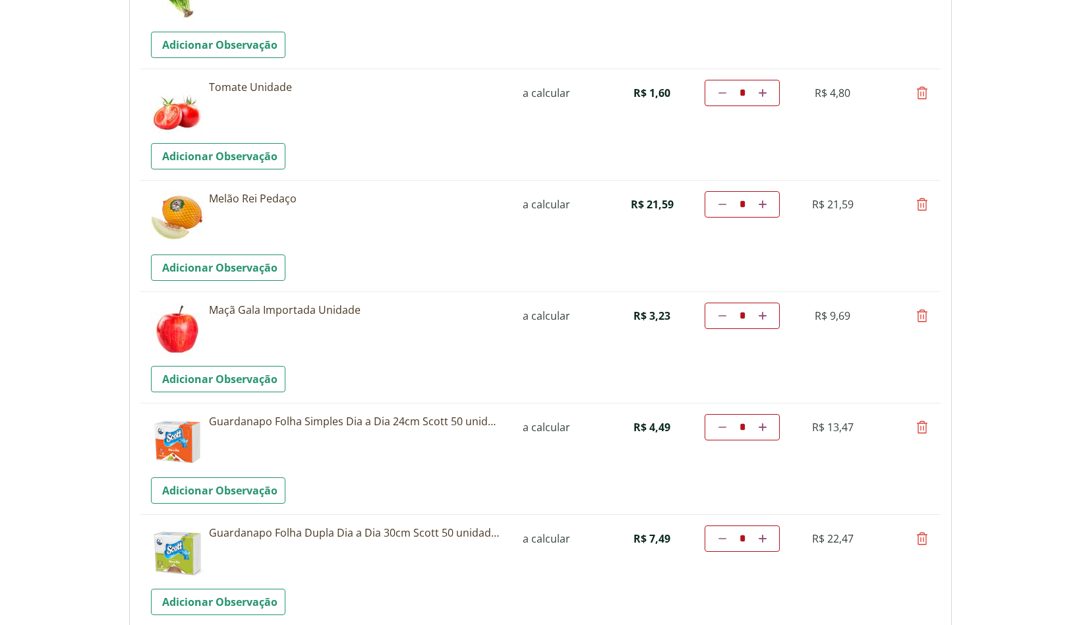
click at [921, 430] on icon at bounding box center [922, 427] width 16 height 16
type input "*"
click at [921, 428] on icon at bounding box center [922, 427] width 16 height 16
type input "*"
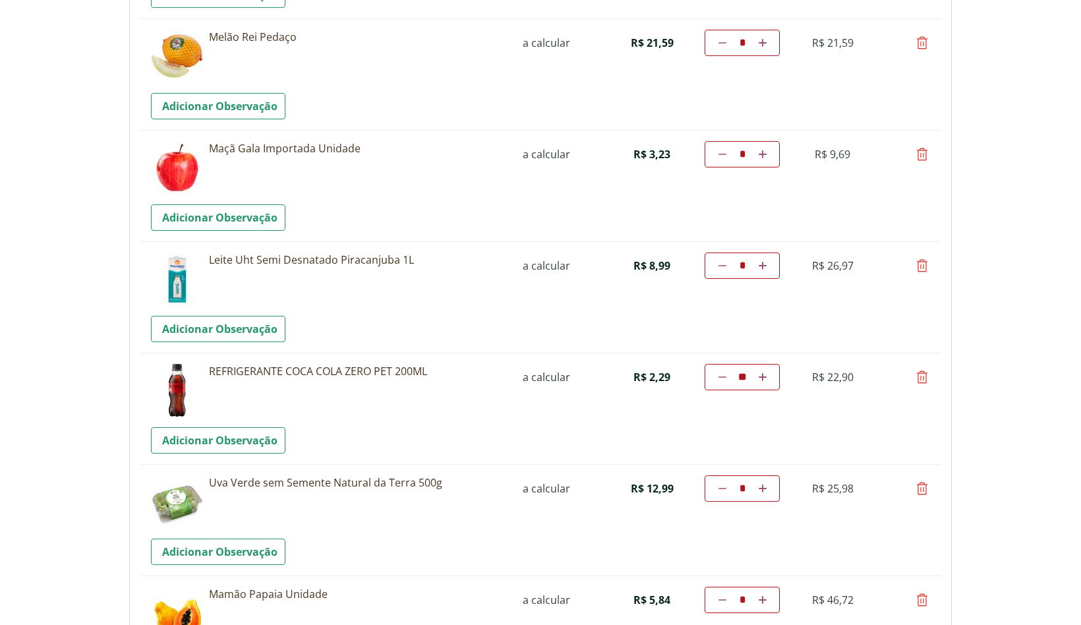
click at [722, 265] on icon at bounding box center [723, 266] width 8 height 8
type input "*"
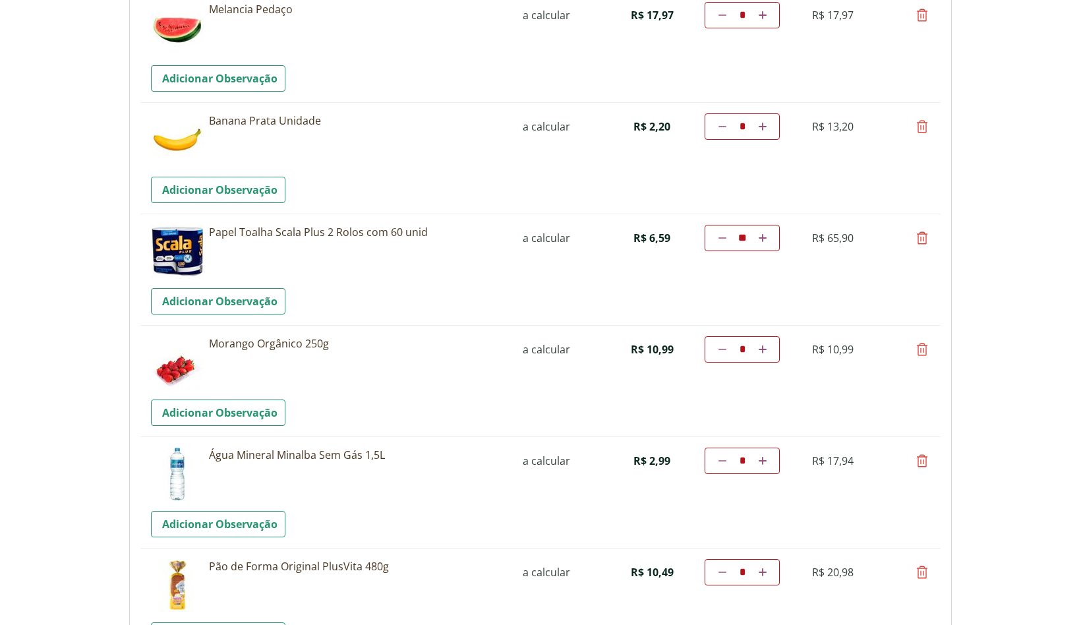
scroll to position [1454, 0]
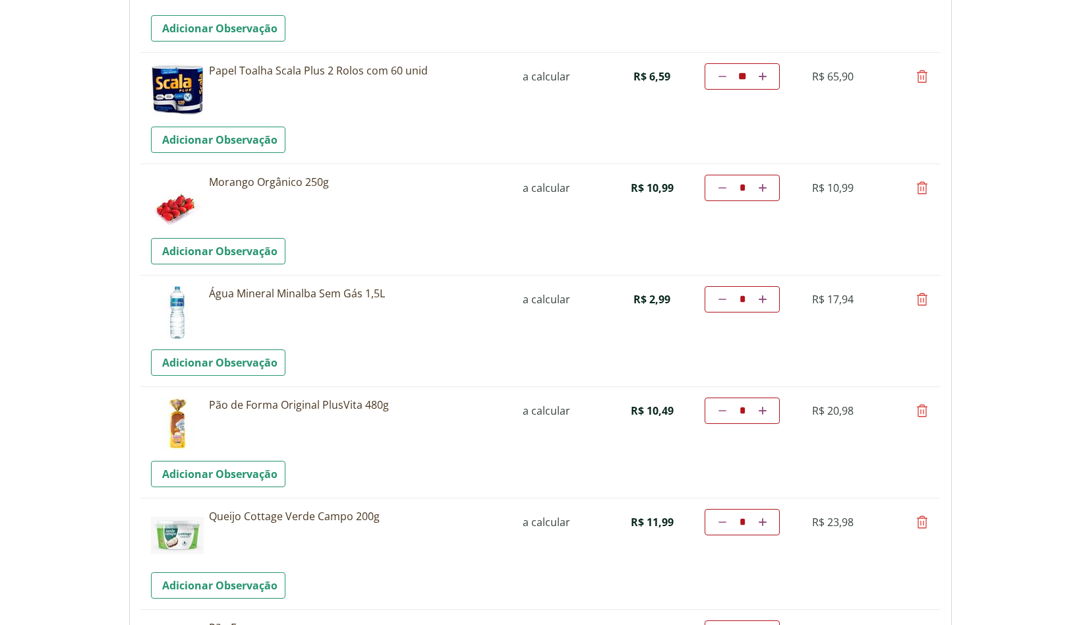
click at [722, 409] on icon at bounding box center [723, 411] width 8 height 8
type input "*"
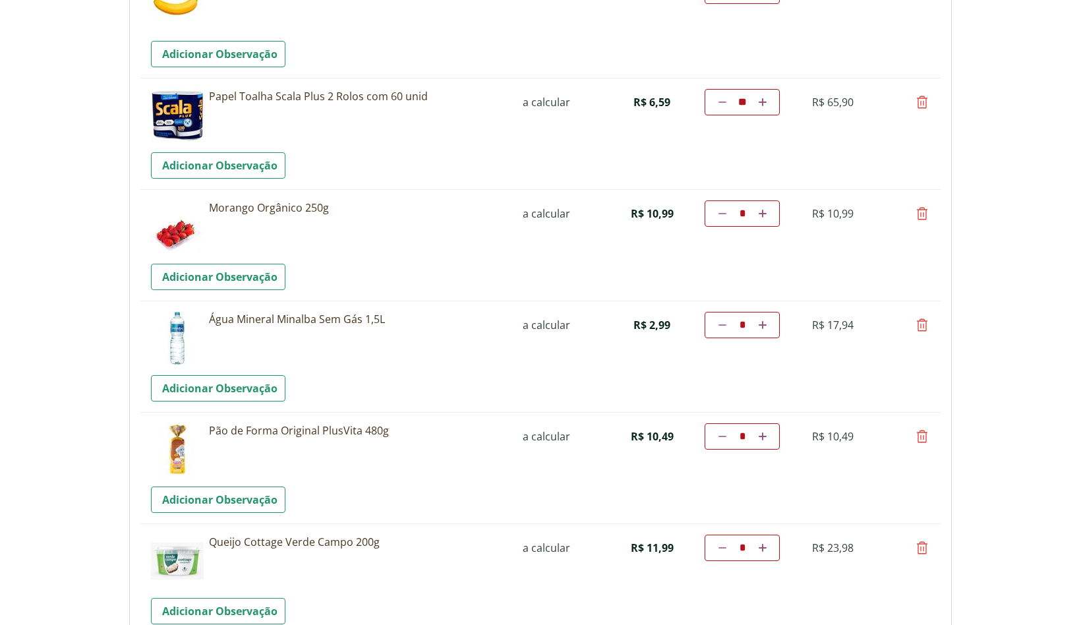
scroll to position [2117, 0]
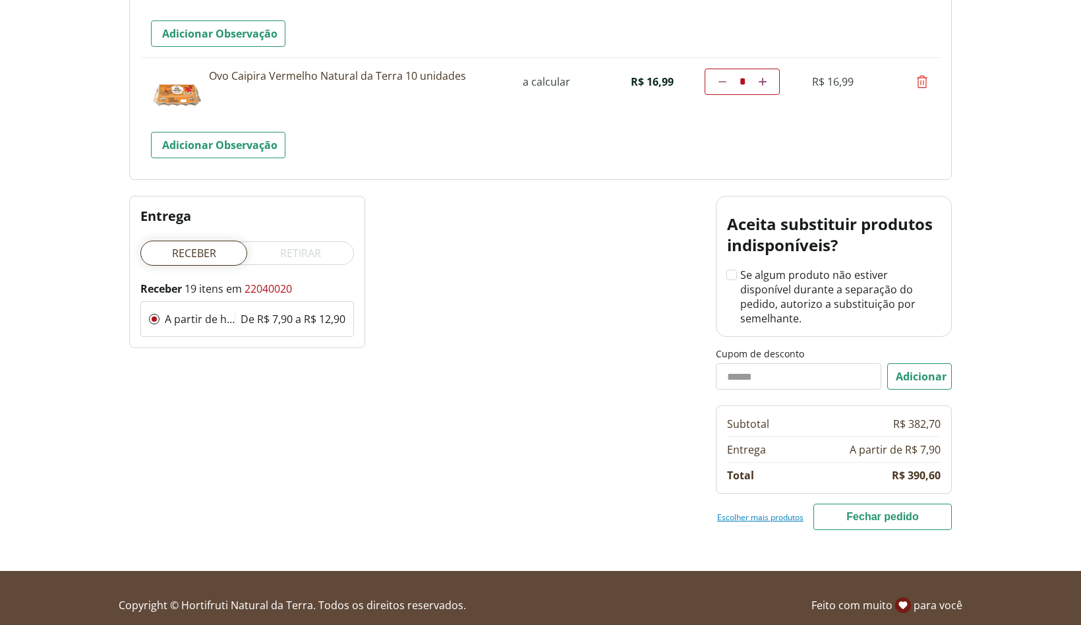
click at [889, 504] on button "Fechar pedido" at bounding box center [882, 517] width 138 height 26
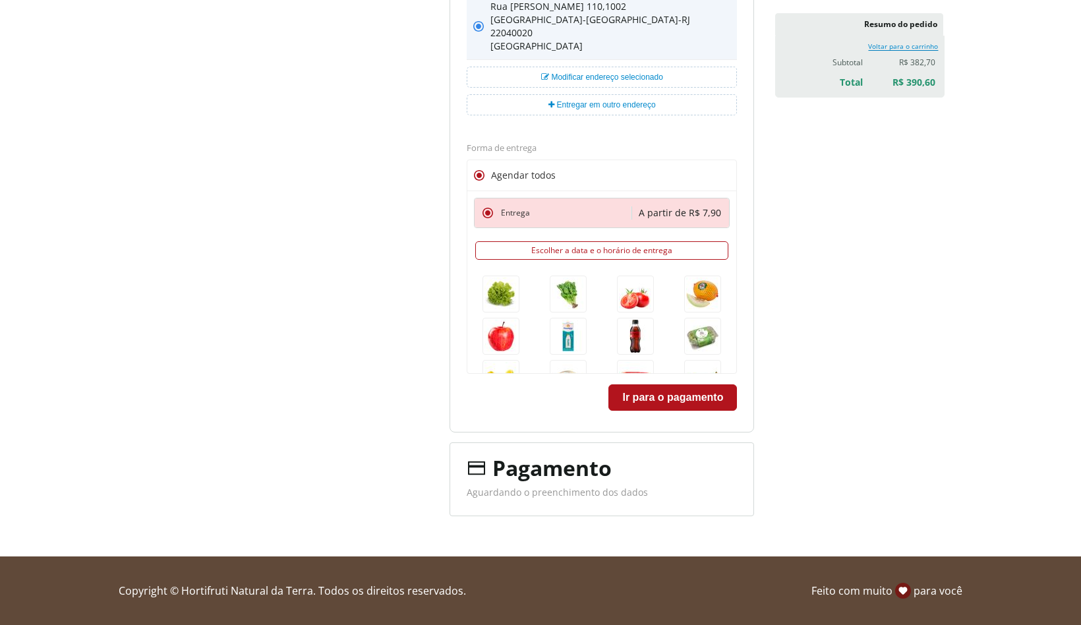
scroll to position [383, 0]
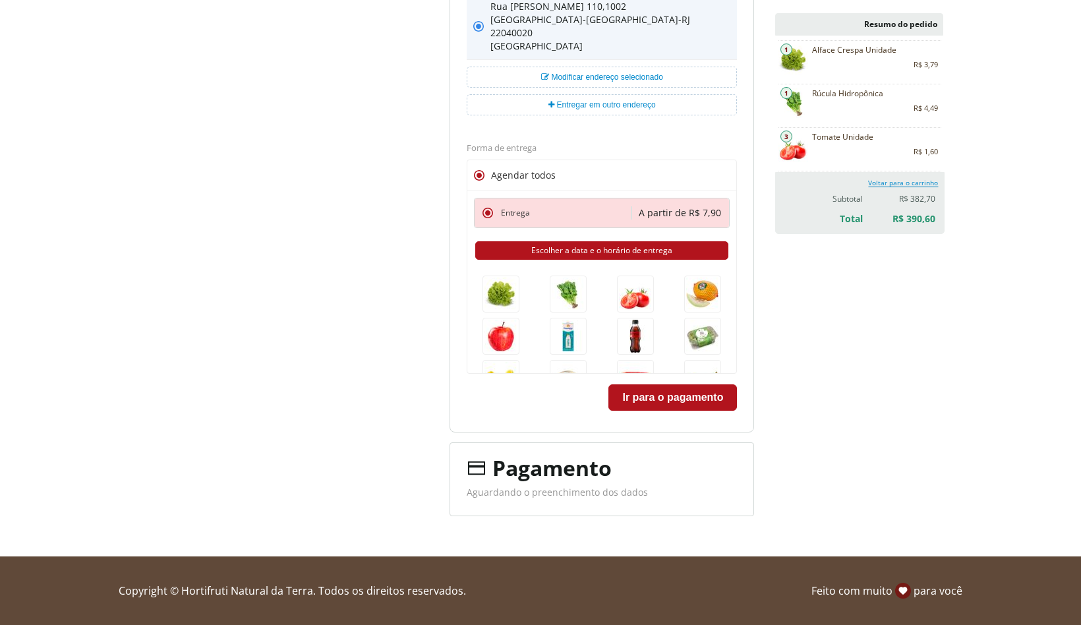
click at [565, 248] on button "Escolher a data e o horário de entrega" at bounding box center [601, 250] width 253 height 18
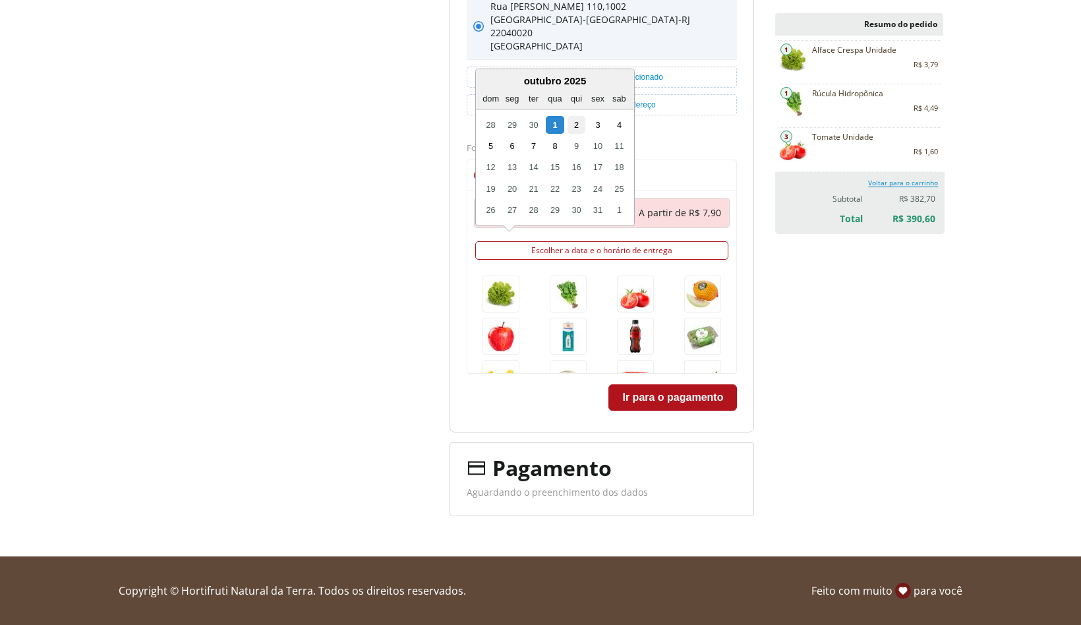
click at [577, 125] on div "2" at bounding box center [577, 125] width 18 height 18
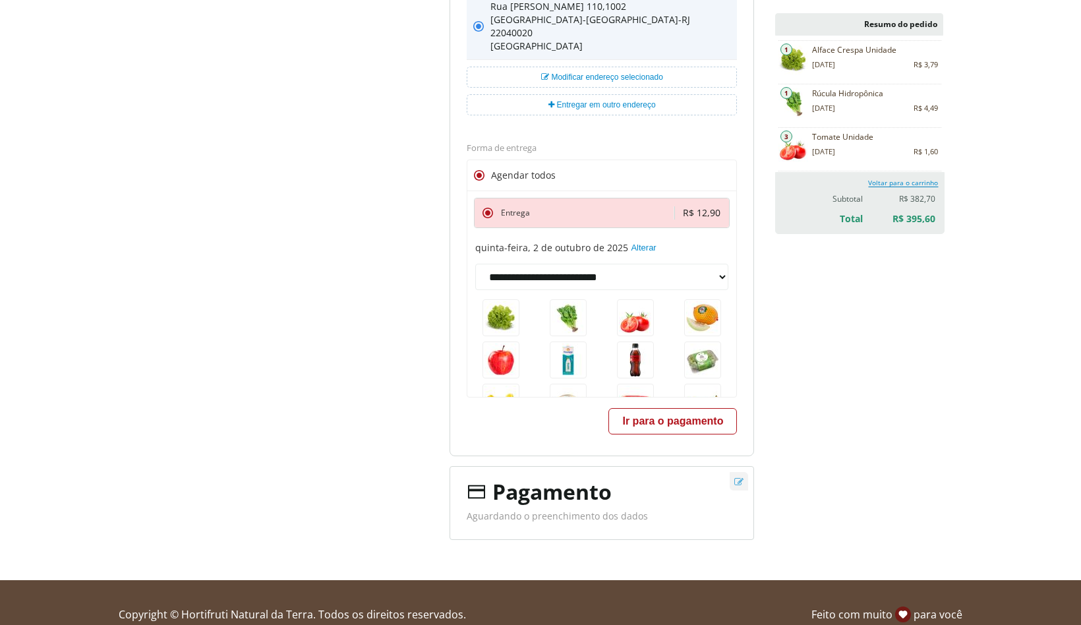
click at [675, 421] on button "Ir para o pagamento" at bounding box center [672, 421] width 129 height 26
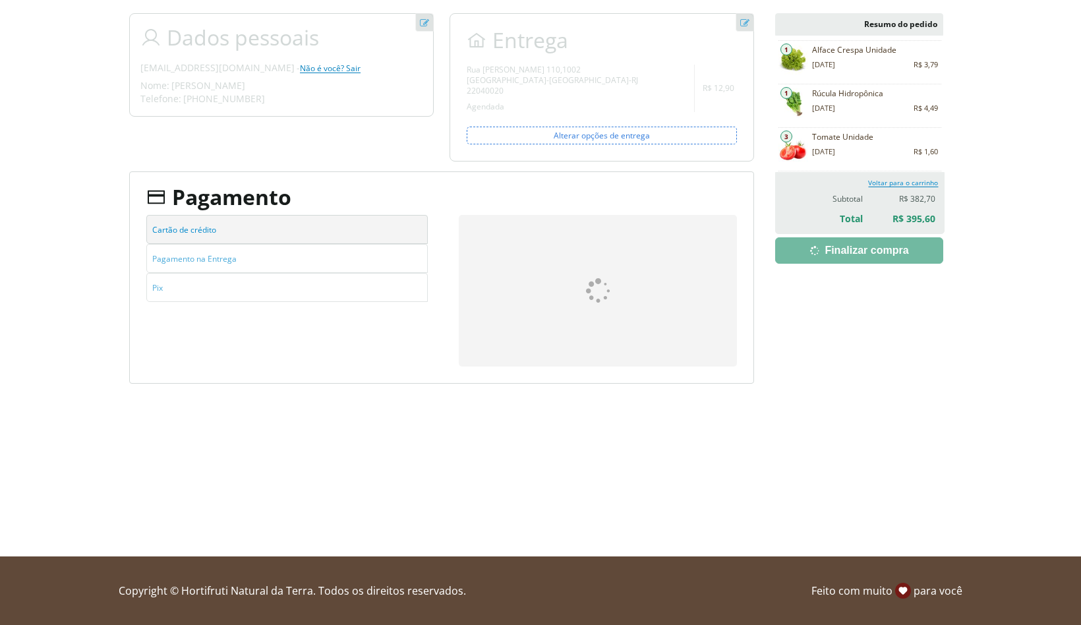
scroll to position [2, 0]
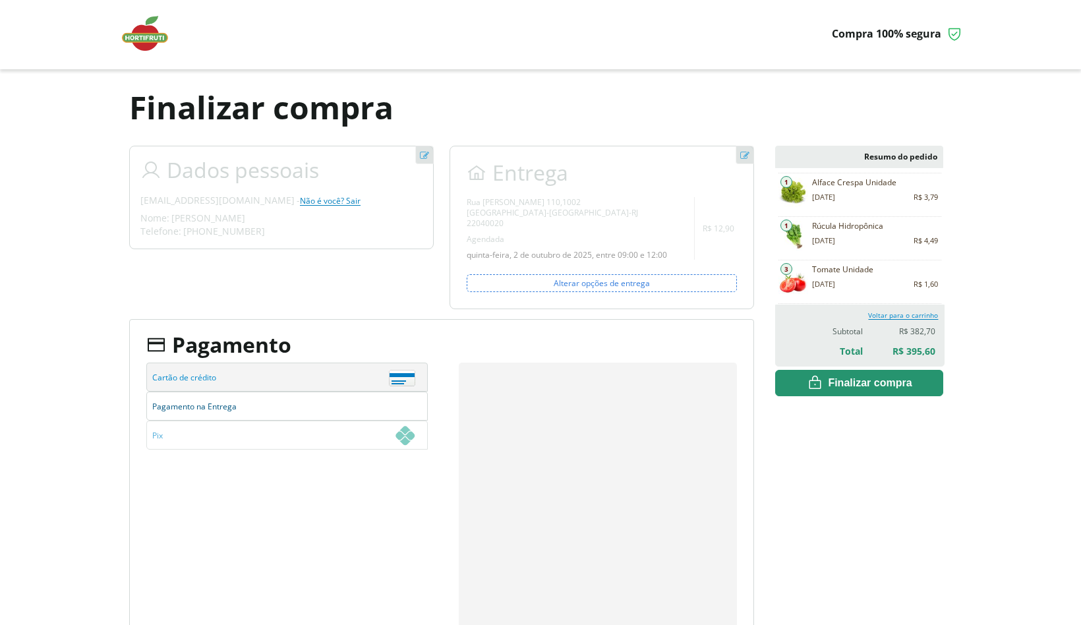
click at [233, 407] on span "Pagamento na Entrega" at bounding box center [283, 406] width 263 height 29
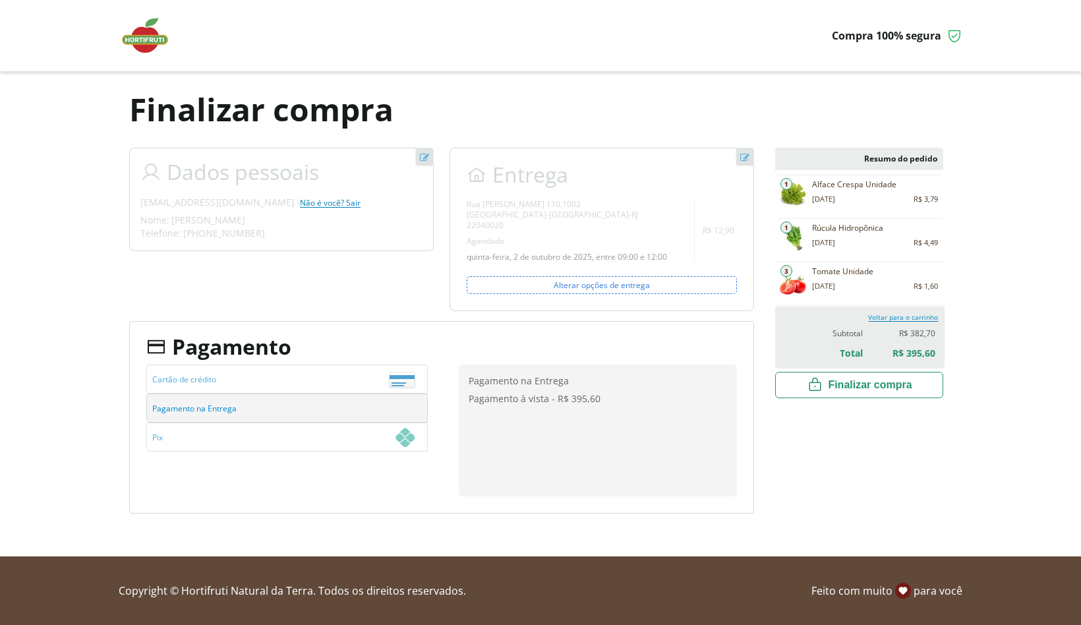
click at [867, 382] on span "Finalizar compra" at bounding box center [870, 384] width 84 height 13
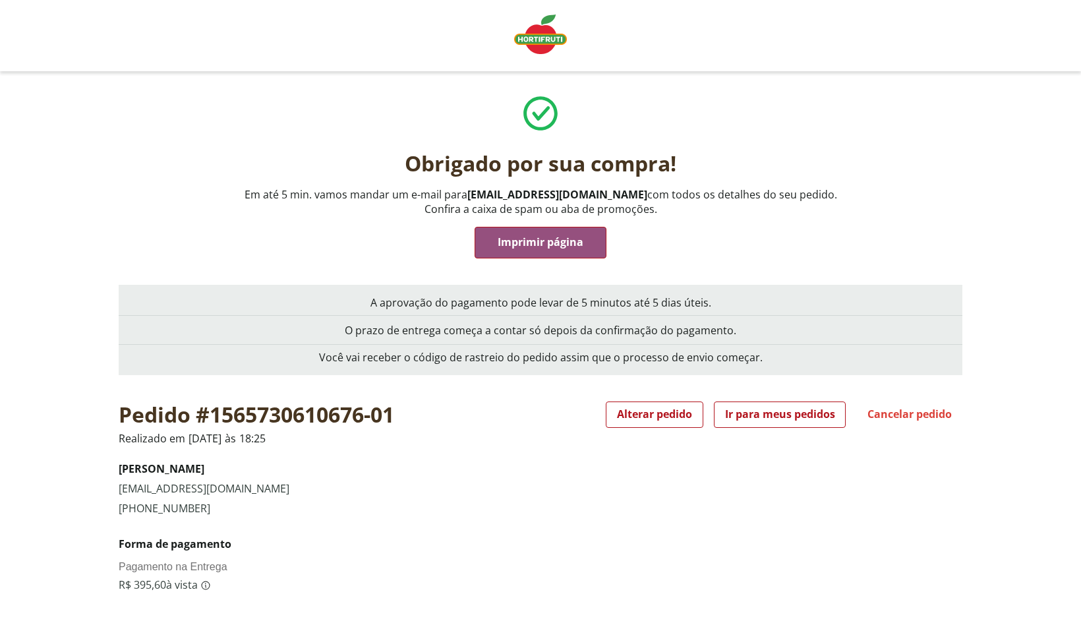
click at [872, 102] on div at bounding box center [541, 113] width 844 height 53
click at [542, 44] on img "Linha de sessão" at bounding box center [540, 35] width 53 height 40
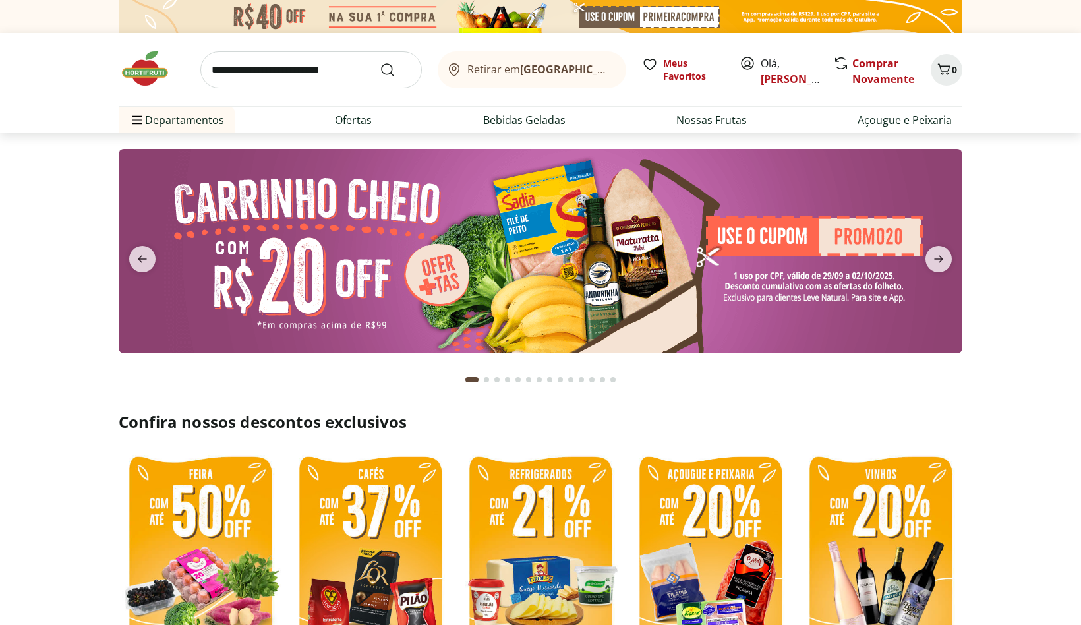
click at [781, 75] on link "[PERSON_NAME]" at bounding box center [804, 79] width 86 height 15
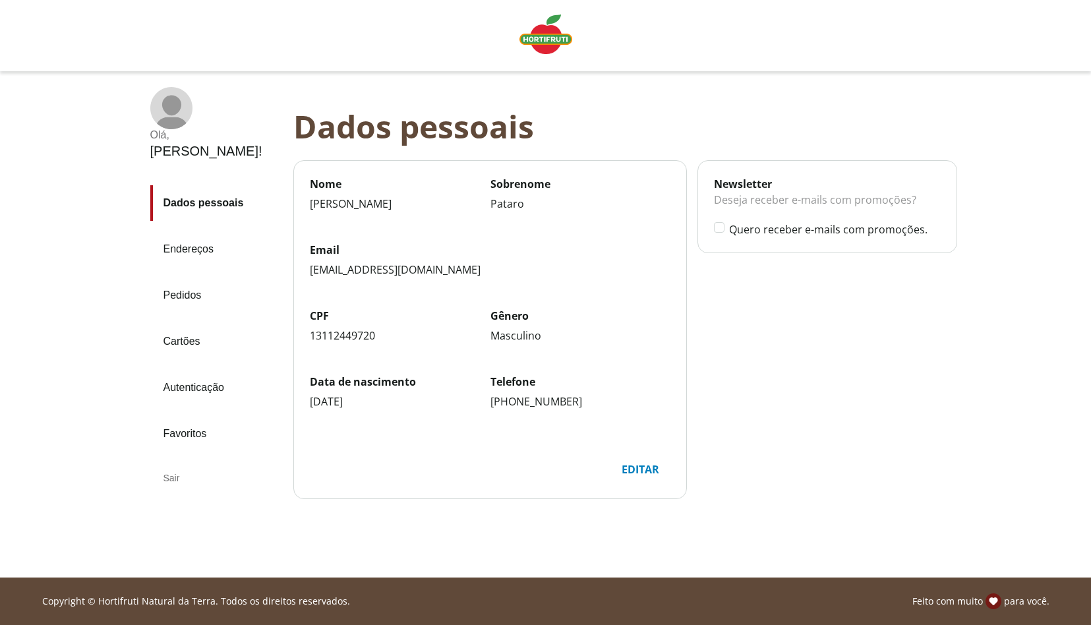
click at [168, 462] on div "Sair" at bounding box center [216, 478] width 132 height 32
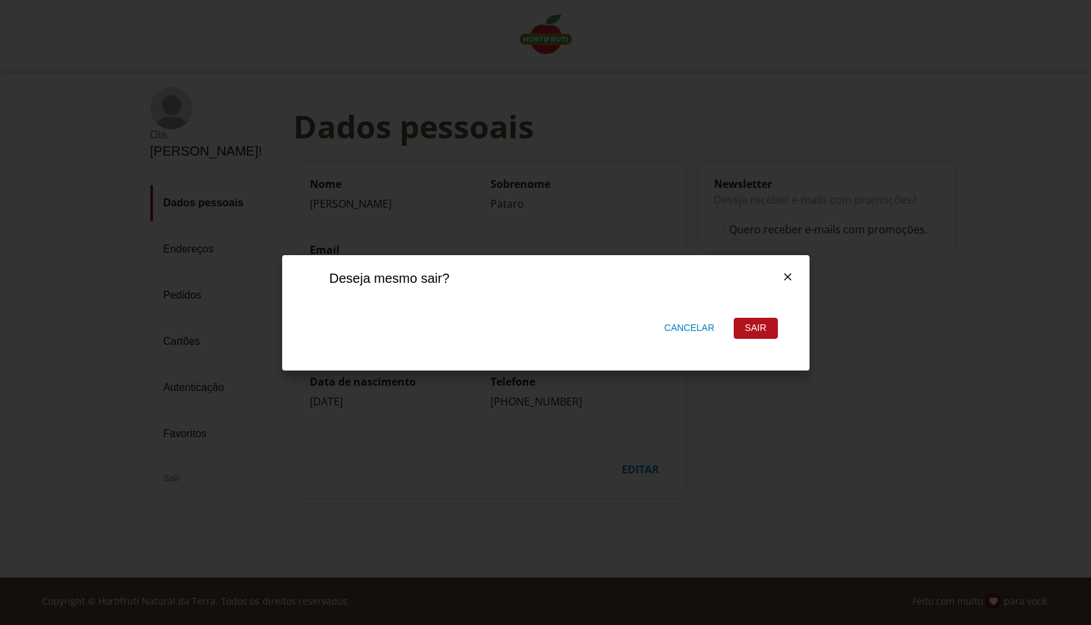
click at [760, 328] on div "Sair" at bounding box center [755, 328] width 43 height 20
